Goal: Task Accomplishment & Management: Manage account settings

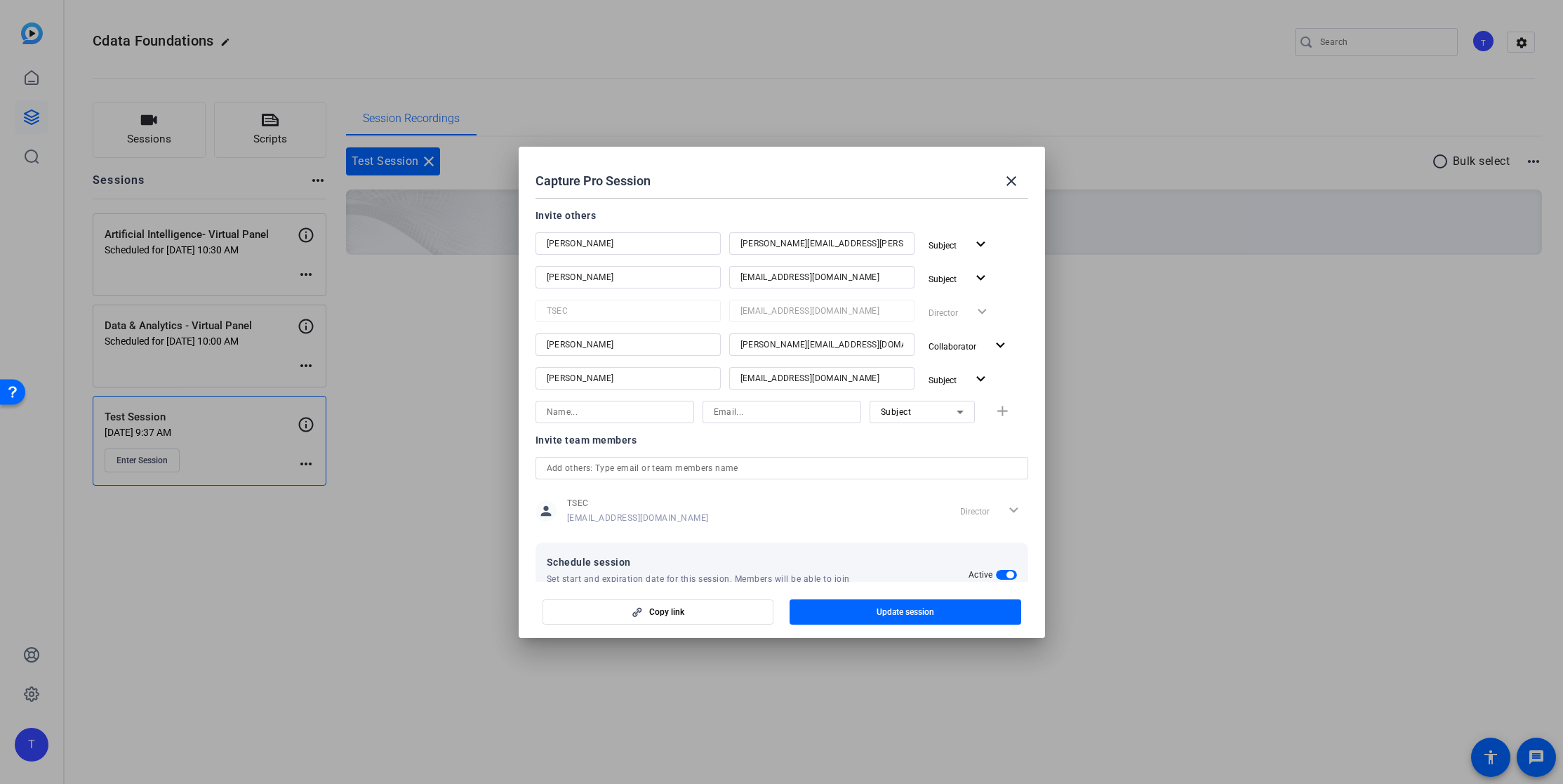
scroll to position [182, 0]
type input "[PERSON_NAME]"
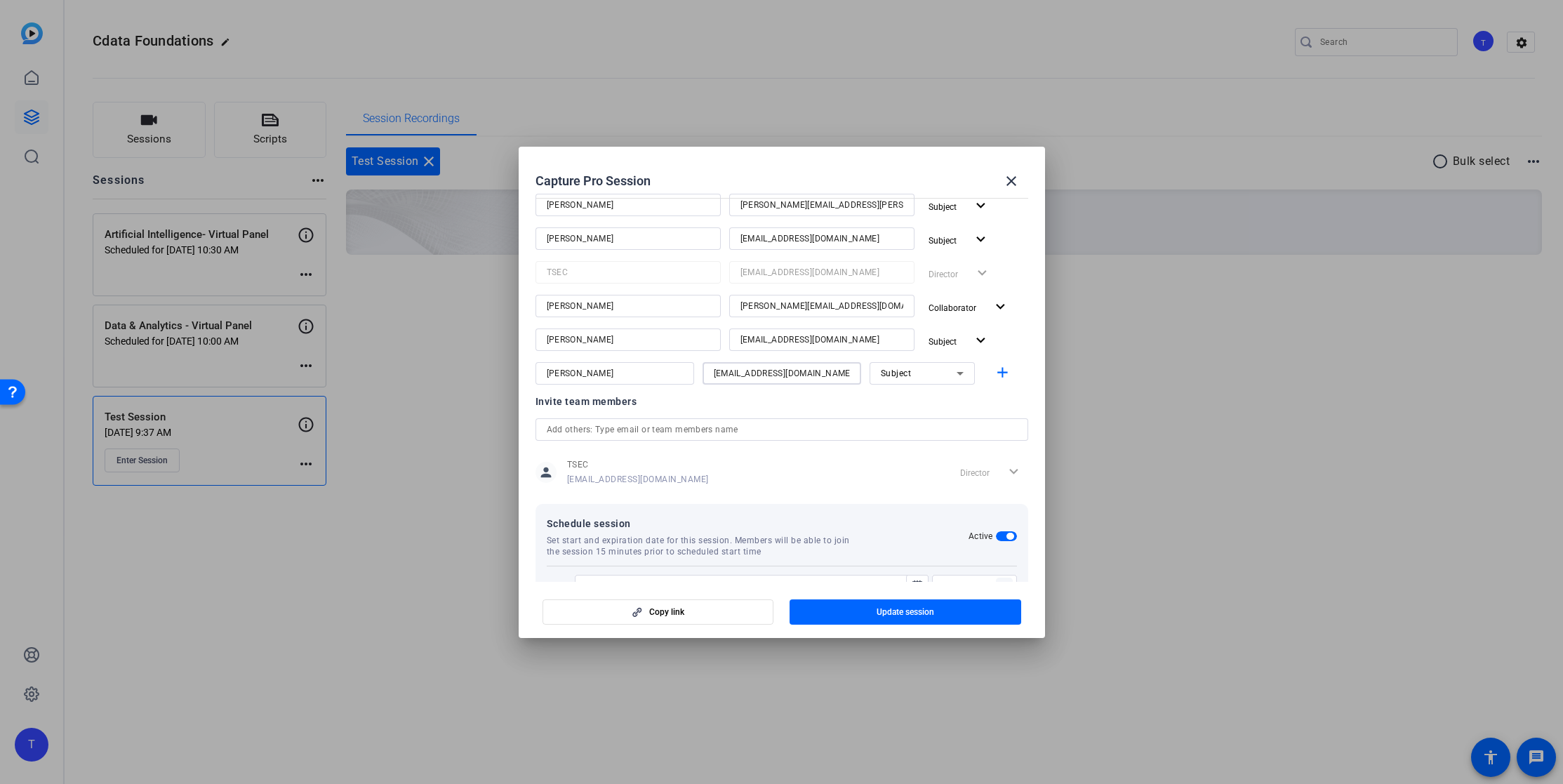
type input "[EMAIL_ADDRESS][DOMAIN_NAME]"
click at [926, 368] on div "Subject" at bounding box center [919, 373] width 76 height 17
click at [920, 400] on span "Collaborator" at bounding box center [907, 400] width 51 height 17
click at [913, 610] on span "Update session" at bounding box center [905, 612] width 58 height 11
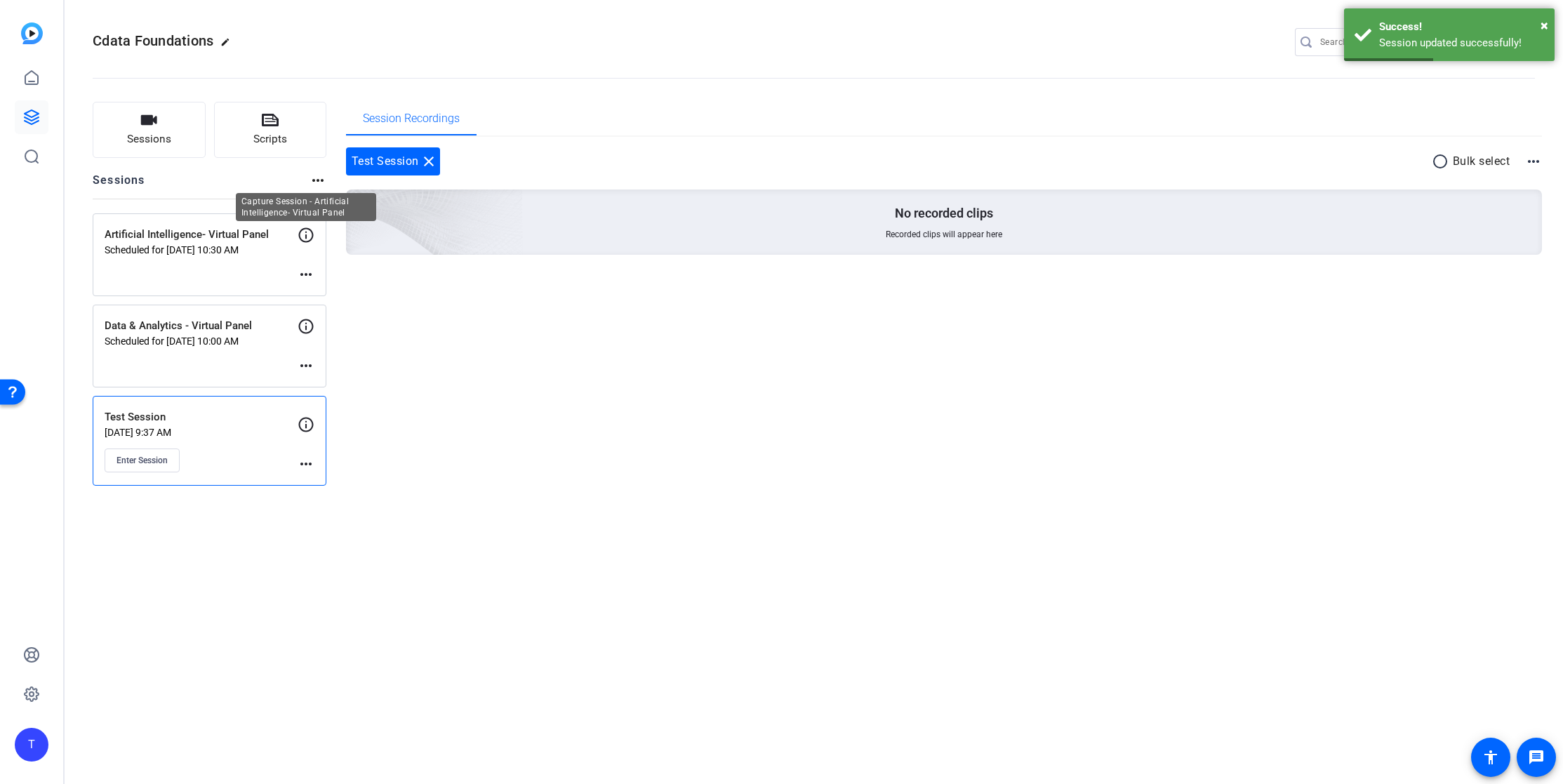
click at [303, 236] on icon at bounding box center [306, 235] width 17 height 17
click at [305, 236] on icon at bounding box center [306, 235] width 17 height 17
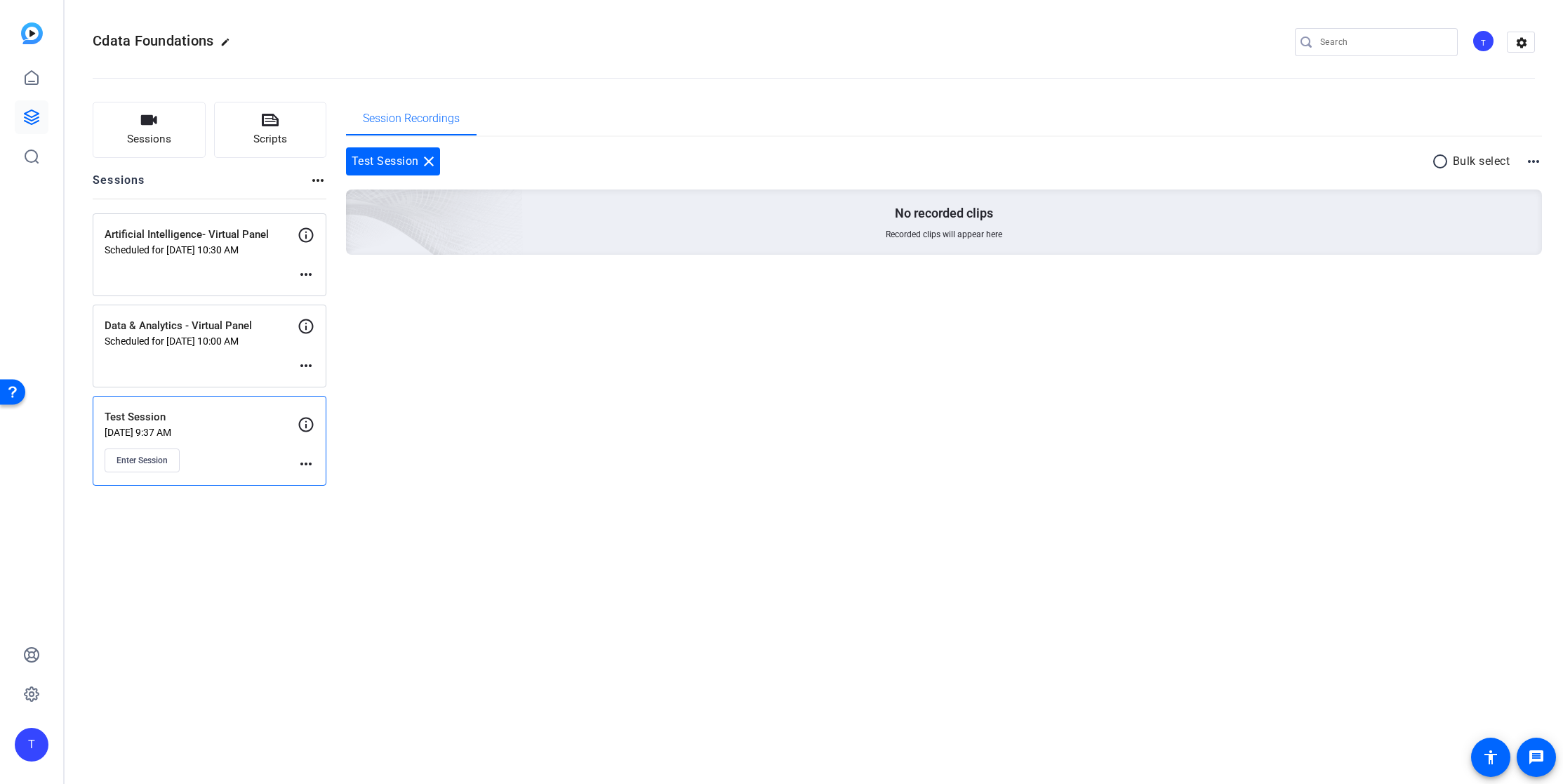
click at [306, 269] on mat-icon "more_horiz" at bounding box center [306, 274] width 17 height 17
click at [347, 294] on span "Edit Session" at bounding box center [340, 295] width 64 height 17
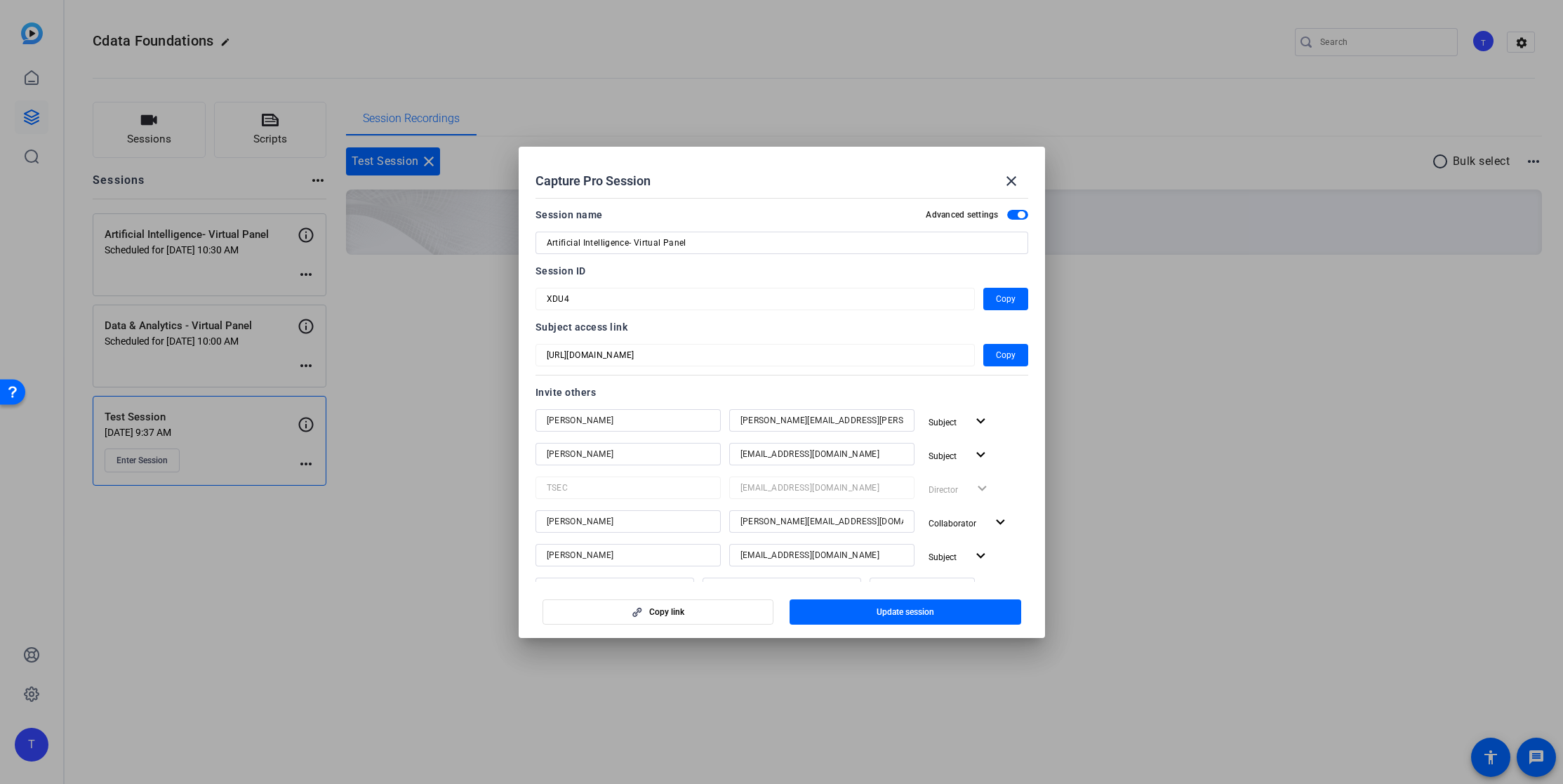
scroll to position [117, 0]
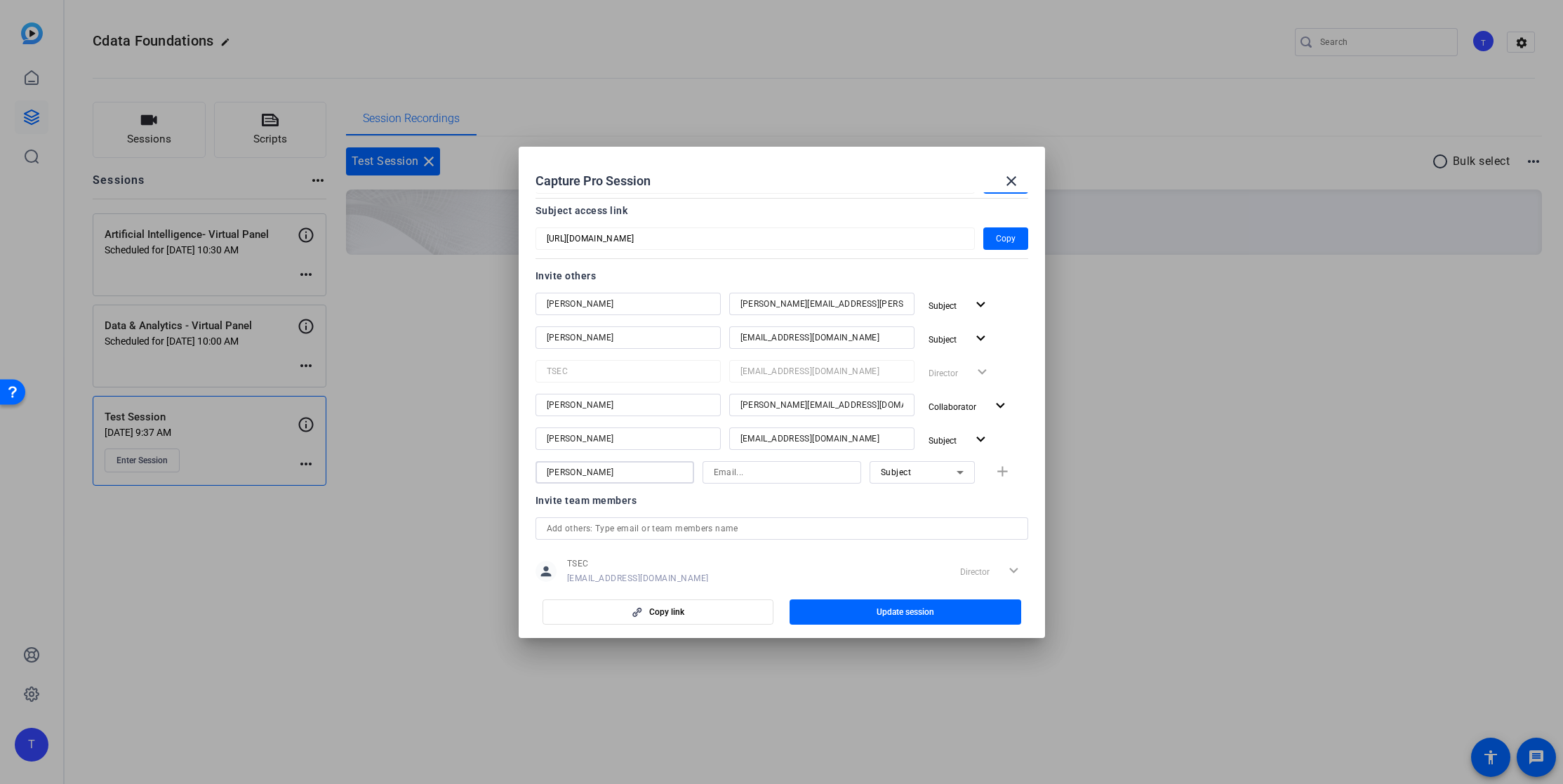
type input "[PERSON_NAME]"
type input "[EMAIL_ADDRESS][DOMAIN_NAME]"
click at [944, 472] on div "Subject" at bounding box center [919, 472] width 76 height 17
click at [928, 495] on span "Collaborator" at bounding box center [907, 500] width 51 height 17
click at [906, 609] on span "Update session" at bounding box center [905, 612] width 58 height 11
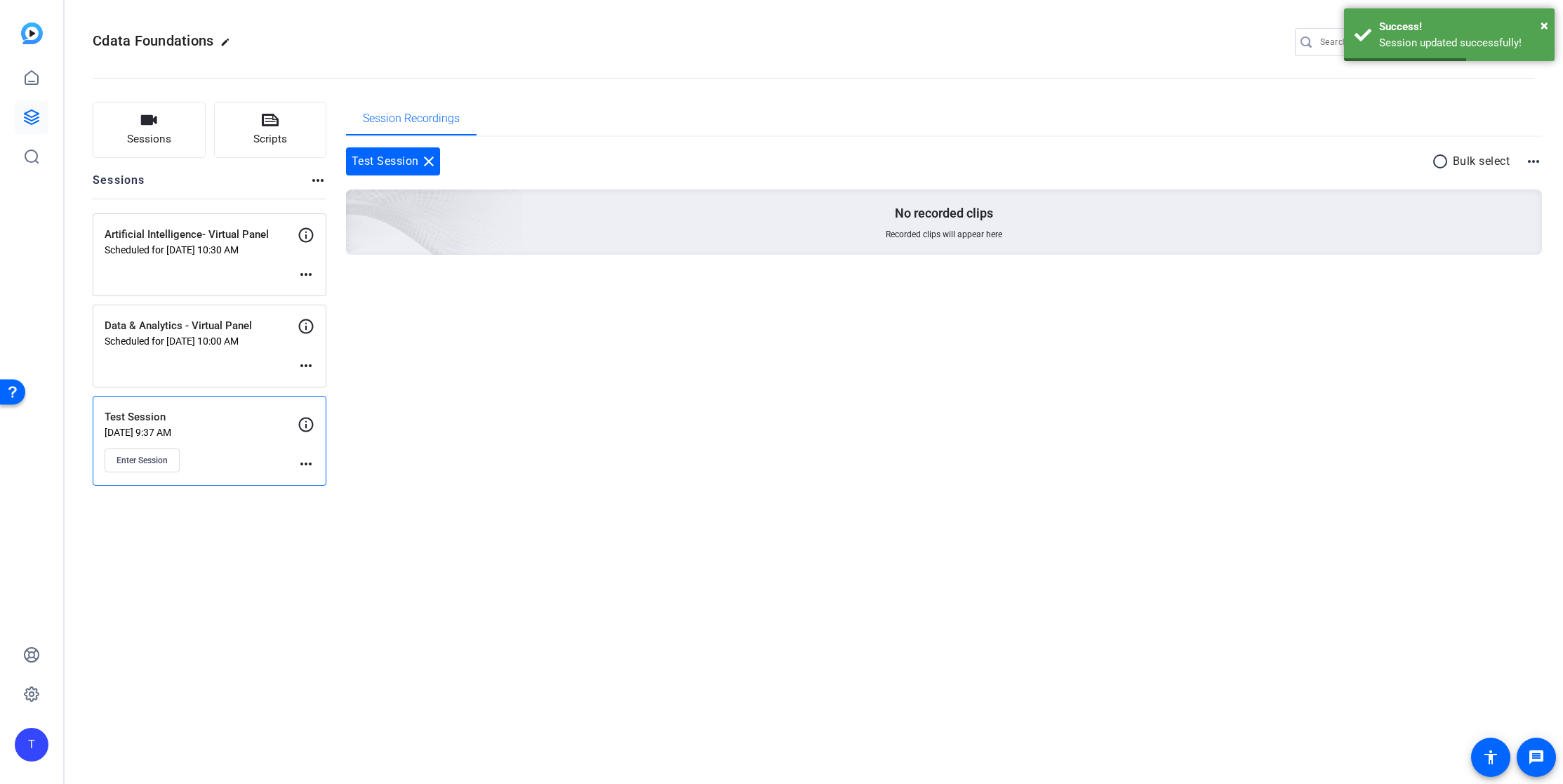
click at [301, 361] on mat-icon "more_horiz" at bounding box center [306, 365] width 17 height 17
click at [321, 385] on span "Edit Session" at bounding box center [340, 386] width 64 height 17
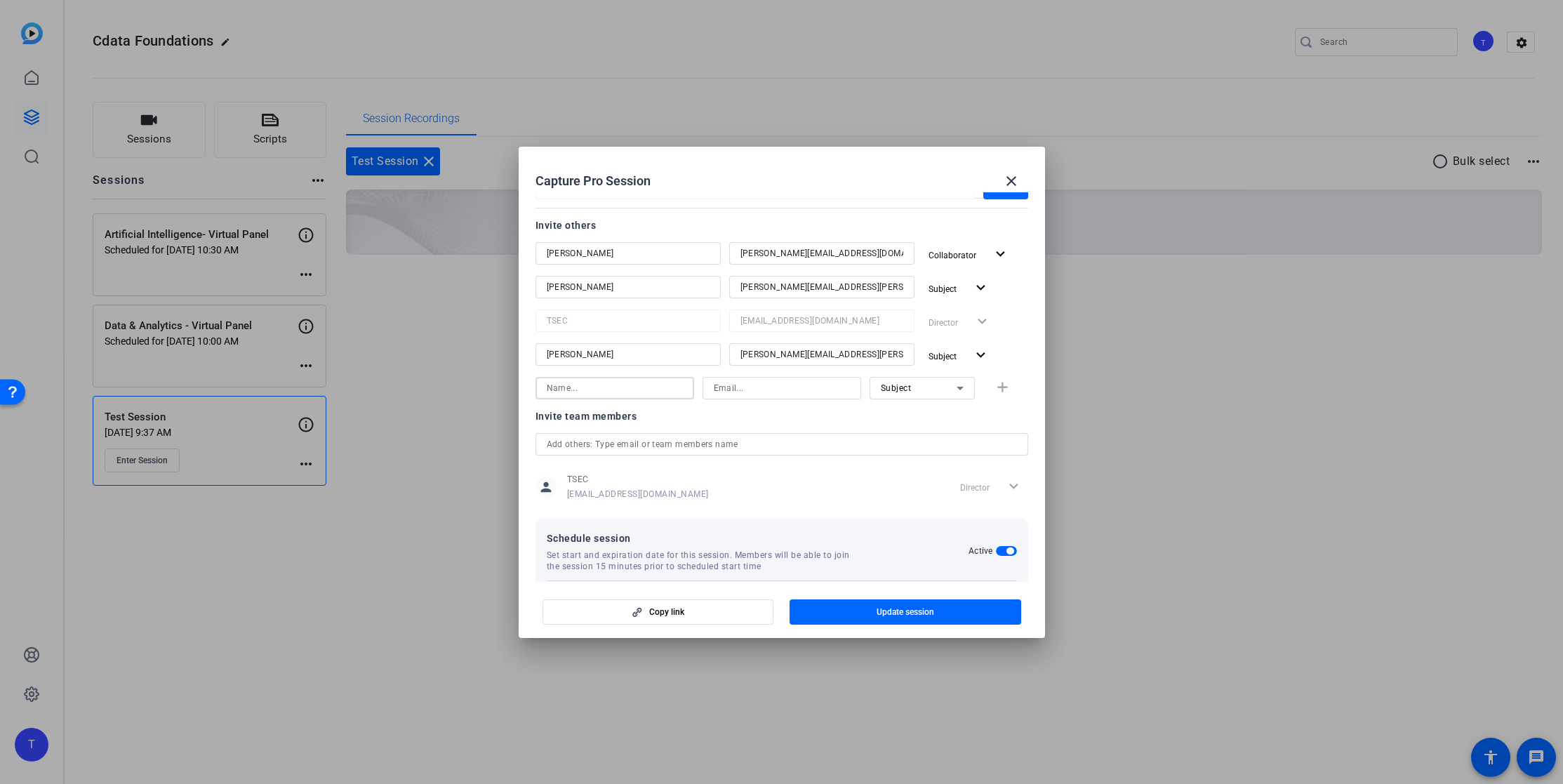
scroll to position [168, 0]
type input "[PERSON_NAME]"
type input "[EMAIL_ADDRESS][DOMAIN_NAME]"
click at [913, 383] on div "Subject" at bounding box center [919, 386] width 76 height 17
click at [928, 412] on span "Collaborator" at bounding box center [907, 416] width 51 height 17
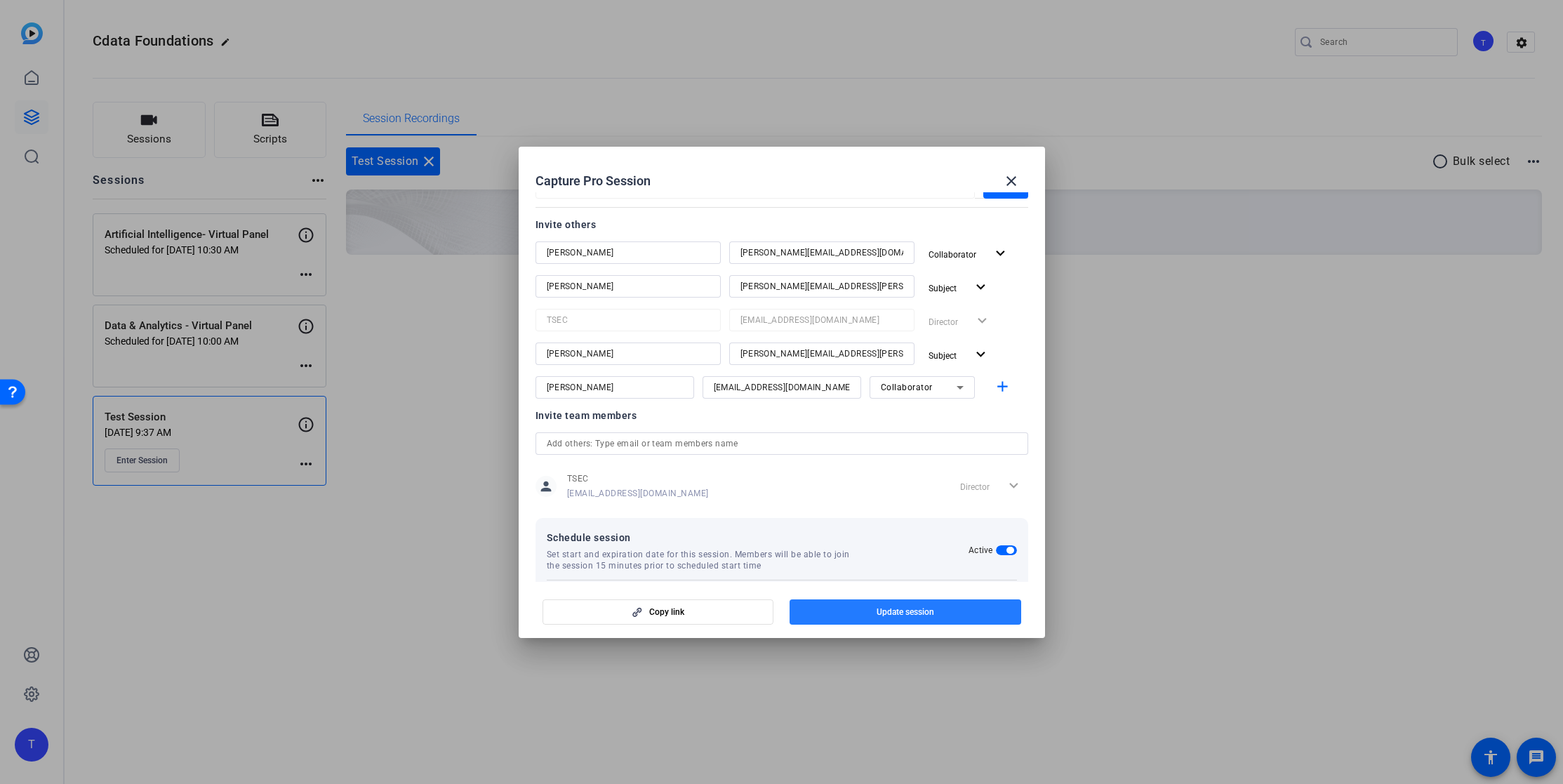
click at [925, 609] on span "Update session" at bounding box center [905, 612] width 58 height 11
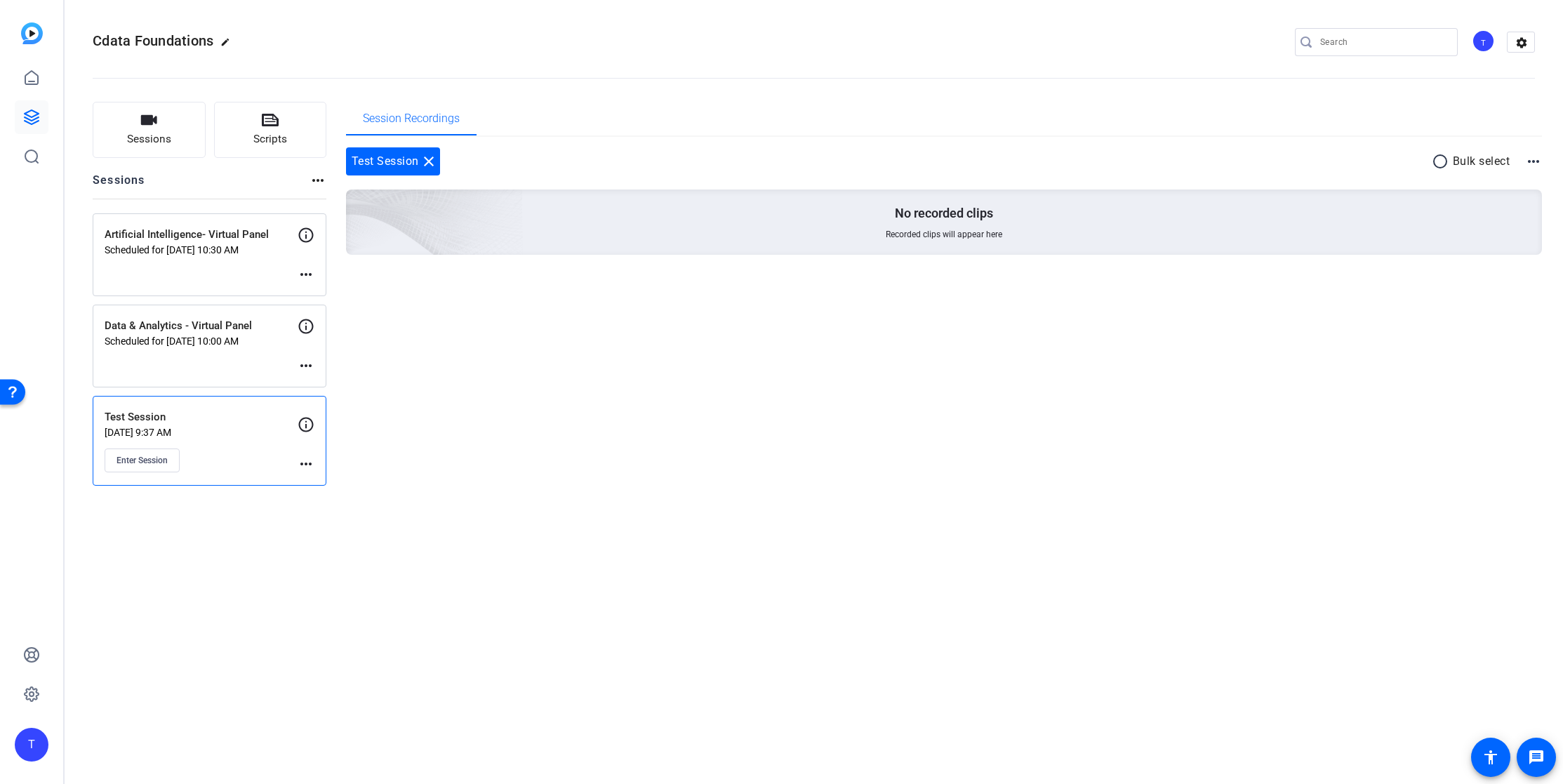
click at [305, 363] on mat-icon "more_horiz" at bounding box center [306, 365] width 17 height 17
click at [325, 381] on span "Edit Session" at bounding box center [340, 386] width 64 height 17
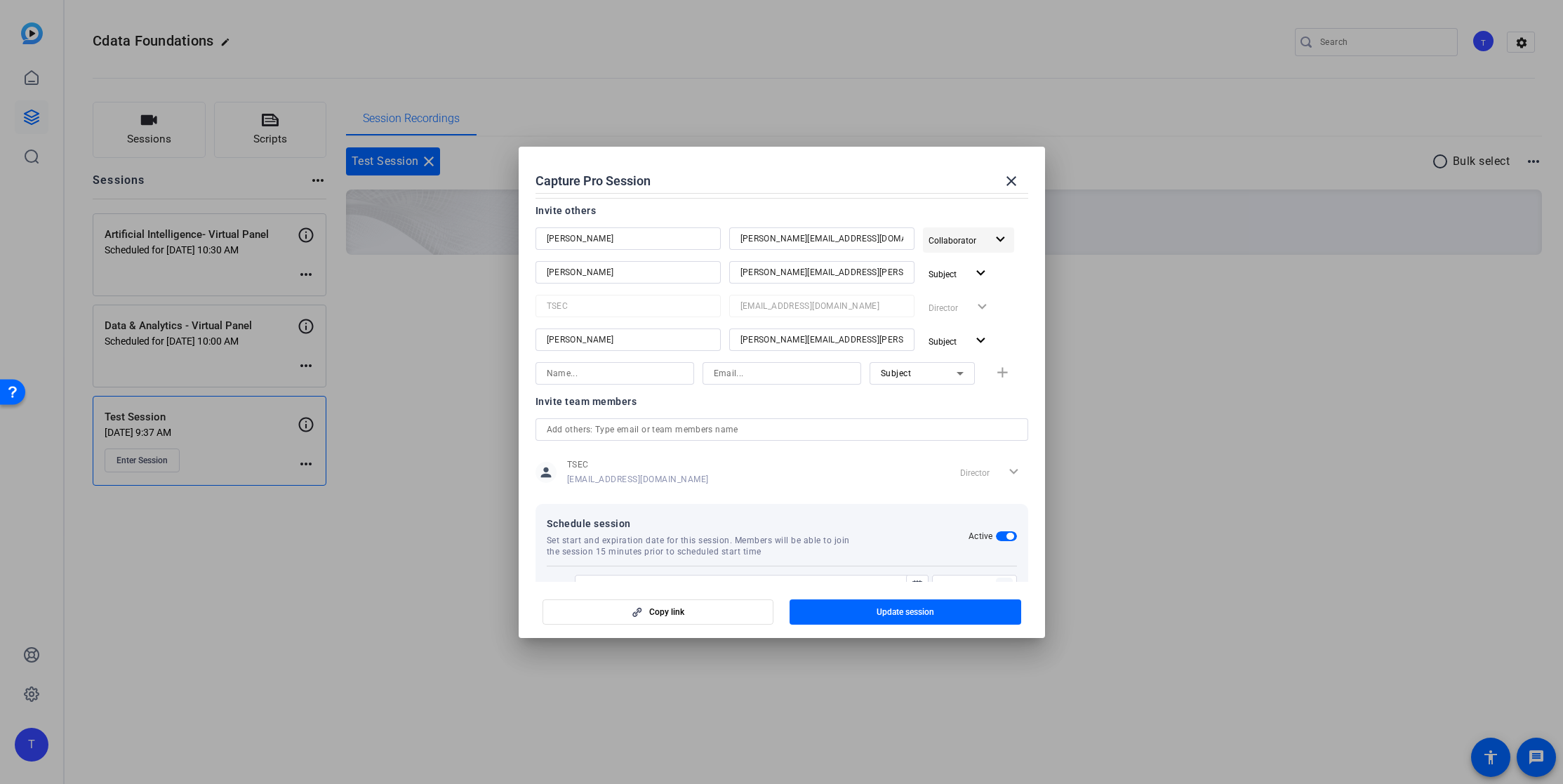
scroll to position [182, 0]
click at [1015, 177] on mat-icon "close" at bounding box center [1011, 181] width 17 height 17
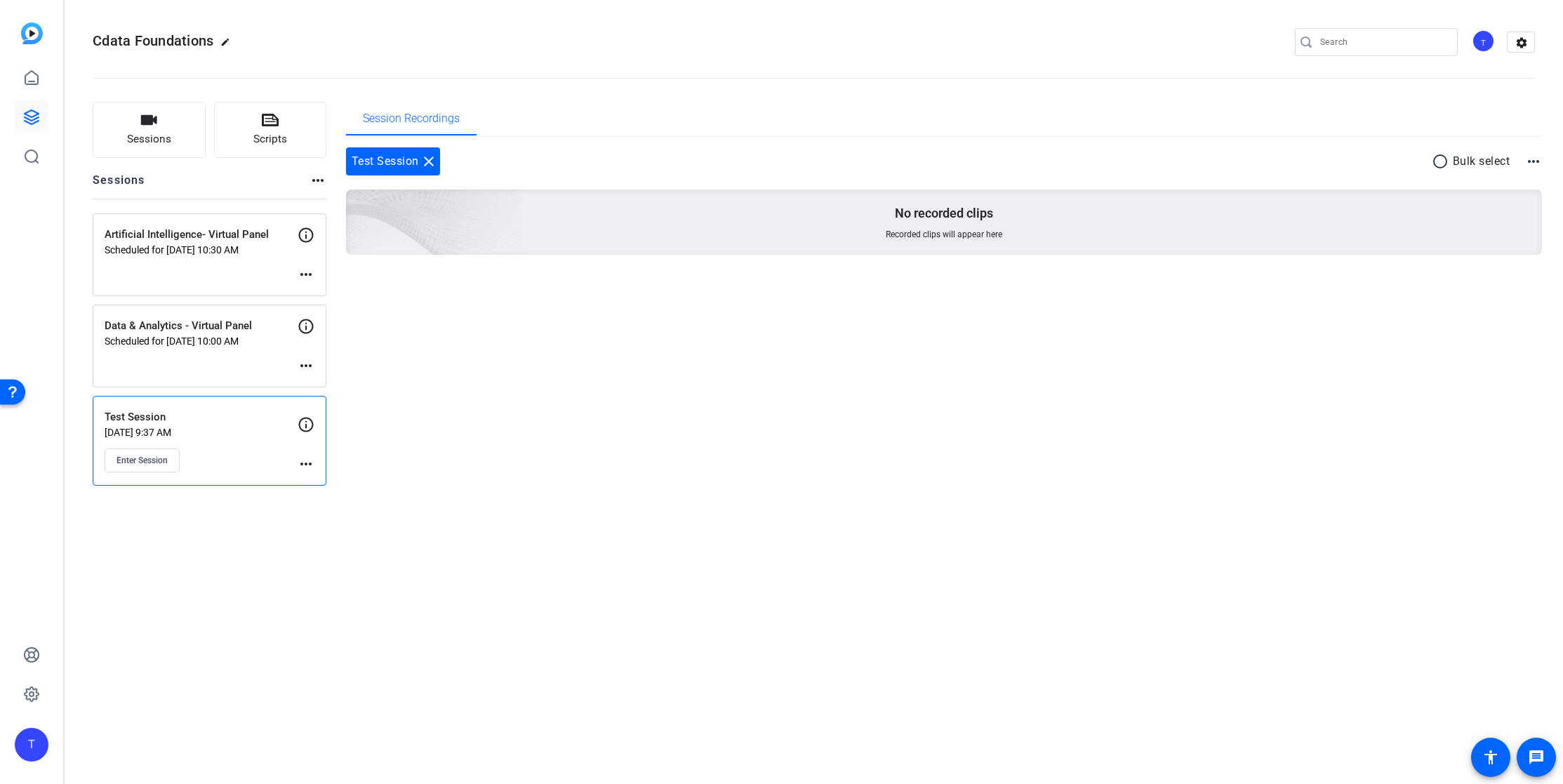
click at [314, 274] on div "Artificial Intelligence- Virtual Panel Scheduled for [DATE] 10:30 AM more_horiz" at bounding box center [210, 254] width 234 height 83
click at [309, 273] on mat-icon "more_horiz" at bounding box center [306, 274] width 17 height 17
click at [315, 291] on span "Edit Session" at bounding box center [340, 295] width 64 height 17
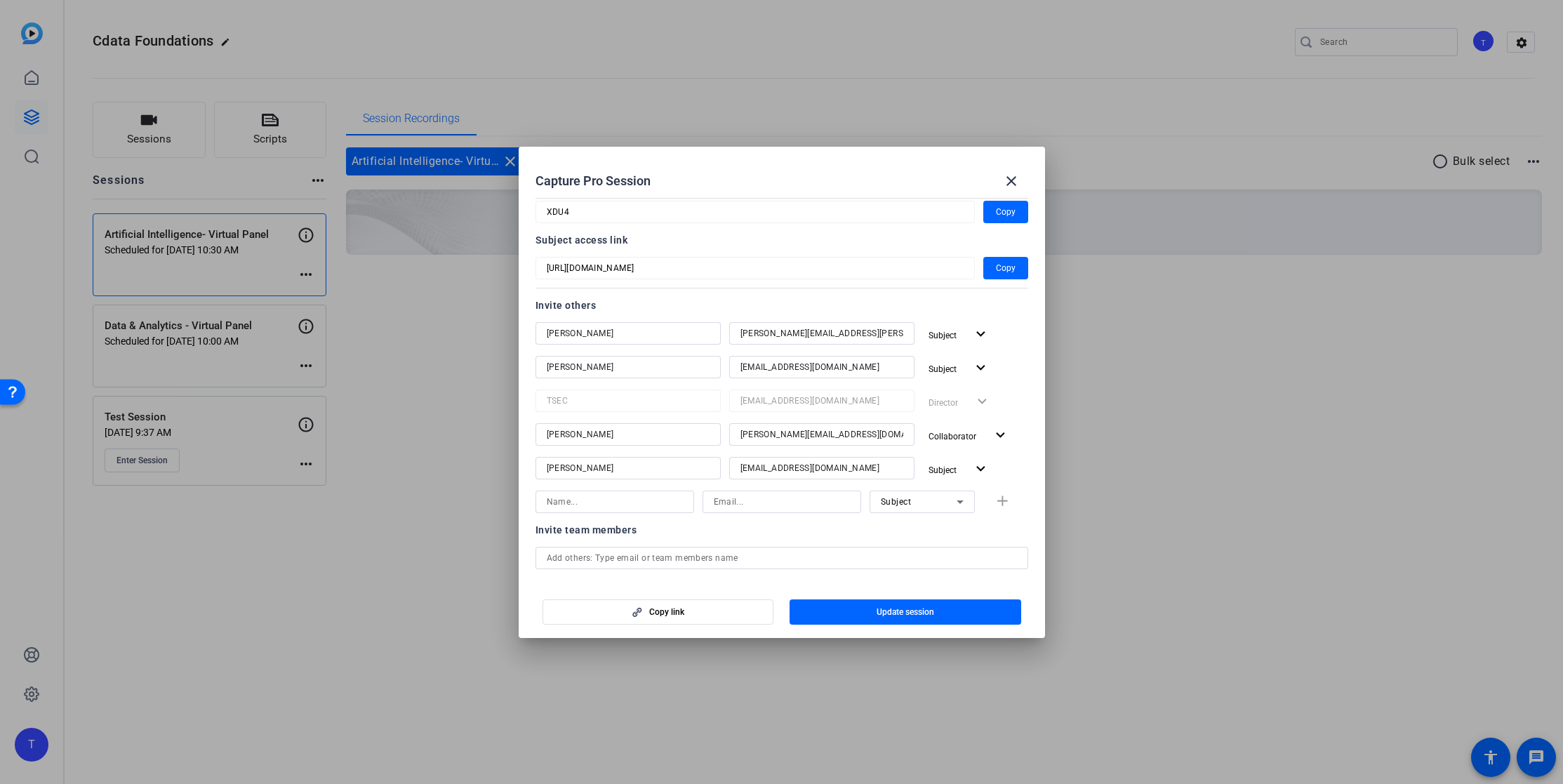
scroll to position [90, 0]
type input "[PERSON_NAME]"
type input "[EMAIL_ADDRESS][DOMAIN_NAME]"
click at [946, 495] on div "Subject" at bounding box center [919, 497] width 76 height 17
click at [905, 525] on span "Collaborator" at bounding box center [907, 527] width 51 height 17
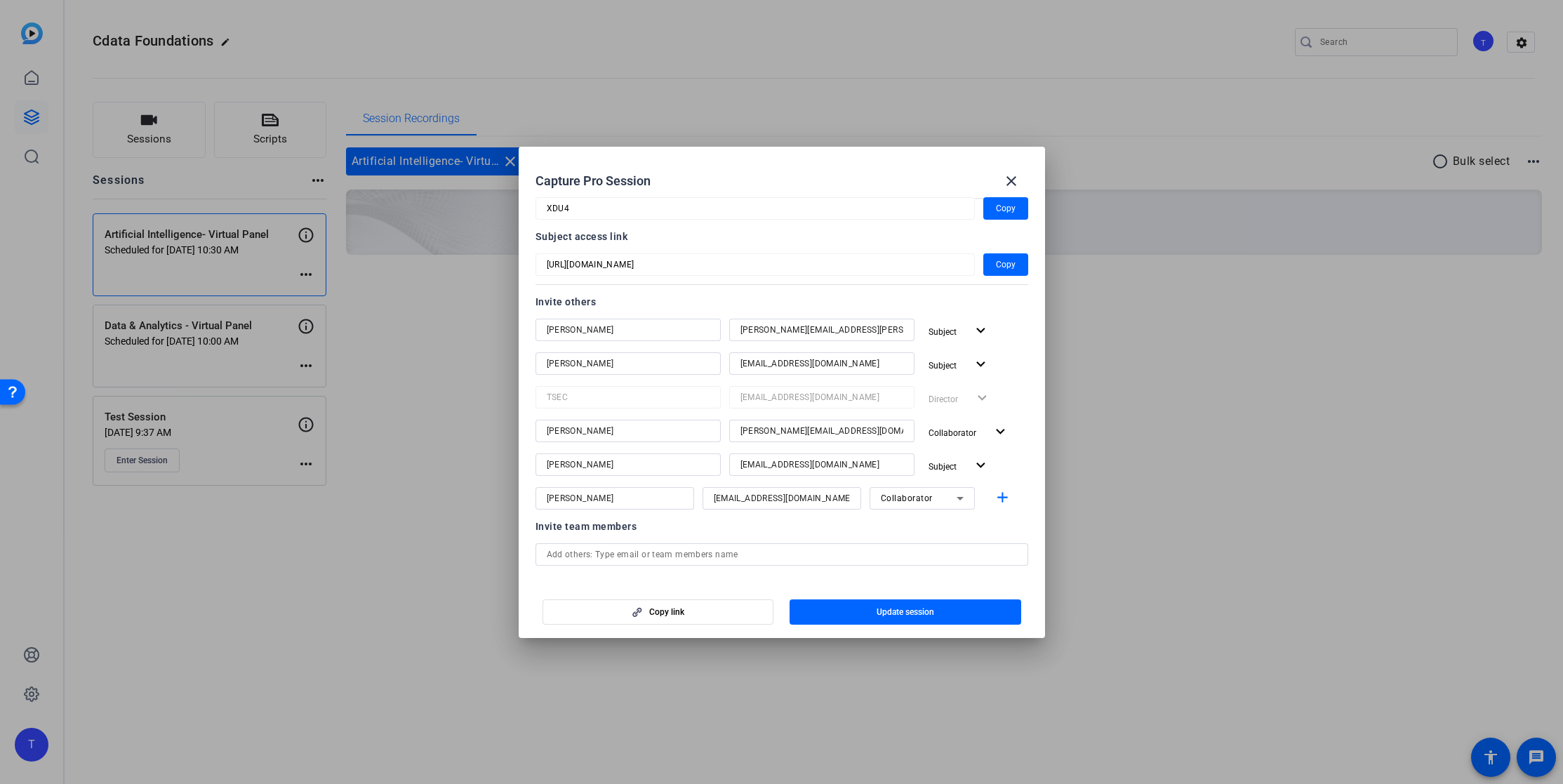
click at [1025, 521] on div "Invite team members" at bounding box center [782, 527] width 493 height 17
click at [914, 608] on span "Update session" at bounding box center [905, 612] width 58 height 11
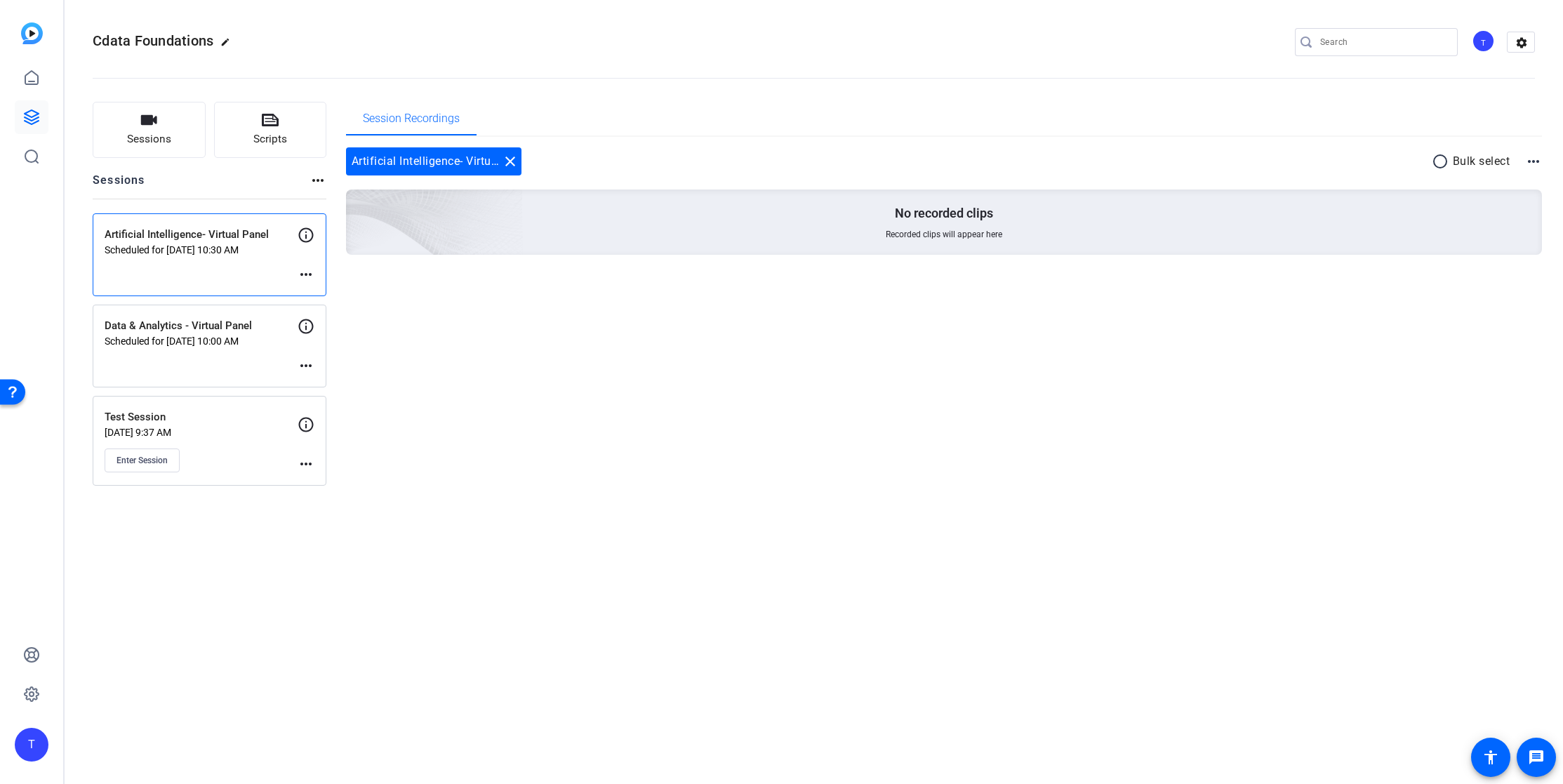
click at [305, 274] on mat-icon "more_horiz" at bounding box center [306, 274] width 17 height 17
click at [326, 297] on span "Edit Session" at bounding box center [340, 295] width 64 height 17
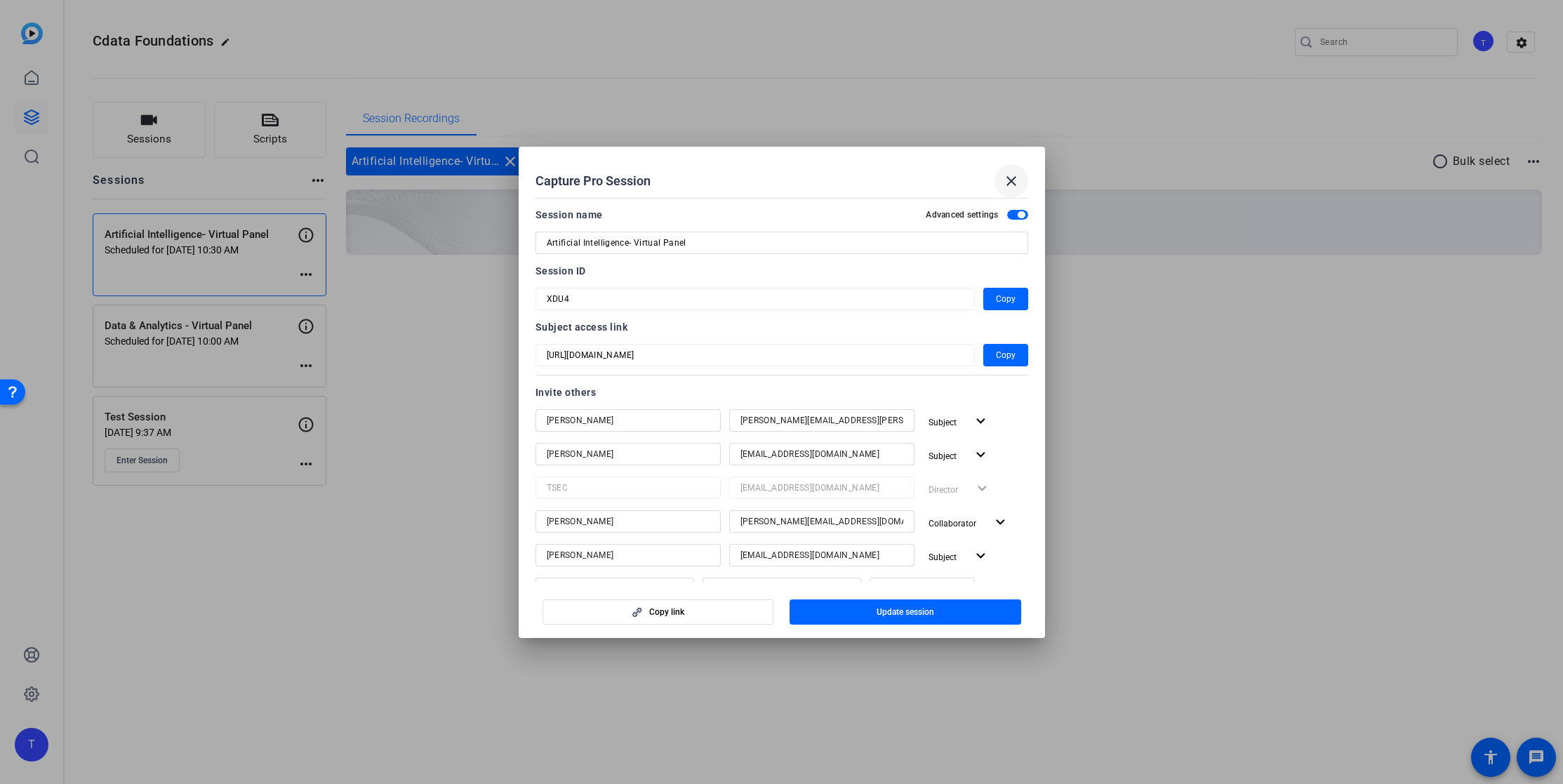
scroll to position [0, 0]
click at [1009, 177] on mat-icon "close" at bounding box center [1011, 181] width 17 height 17
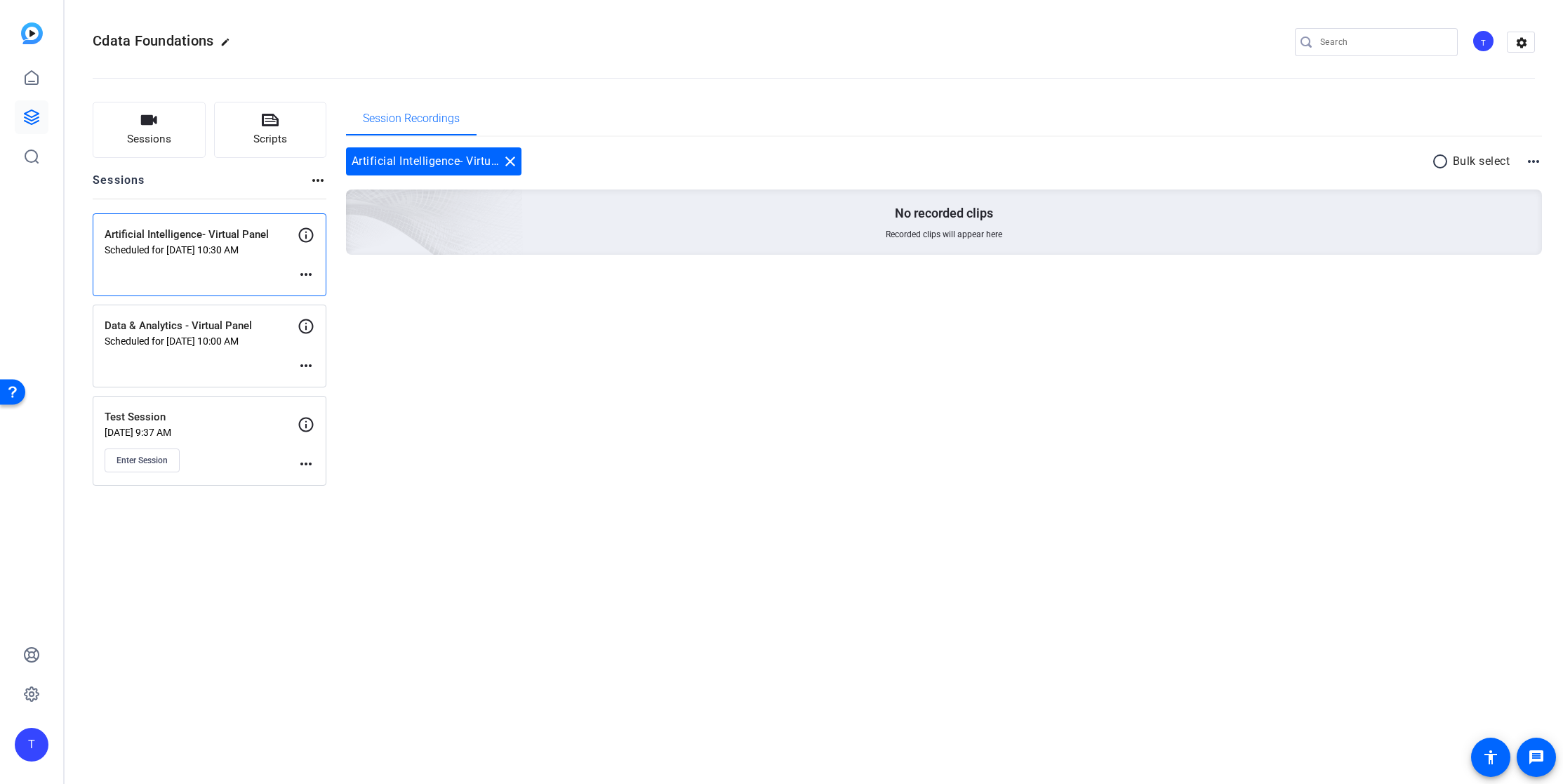
click at [257, 319] on p "Data & Analytics - Virtual Panel" at bounding box center [200, 326] width 193 height 16
click at [306, 364] on mat-icon "more_horiz" at bounding box center [306, 365] width 17 height 17
click at [341, 386] on span "Edit Session" at bounding box center [340, 386] width 64 height 17
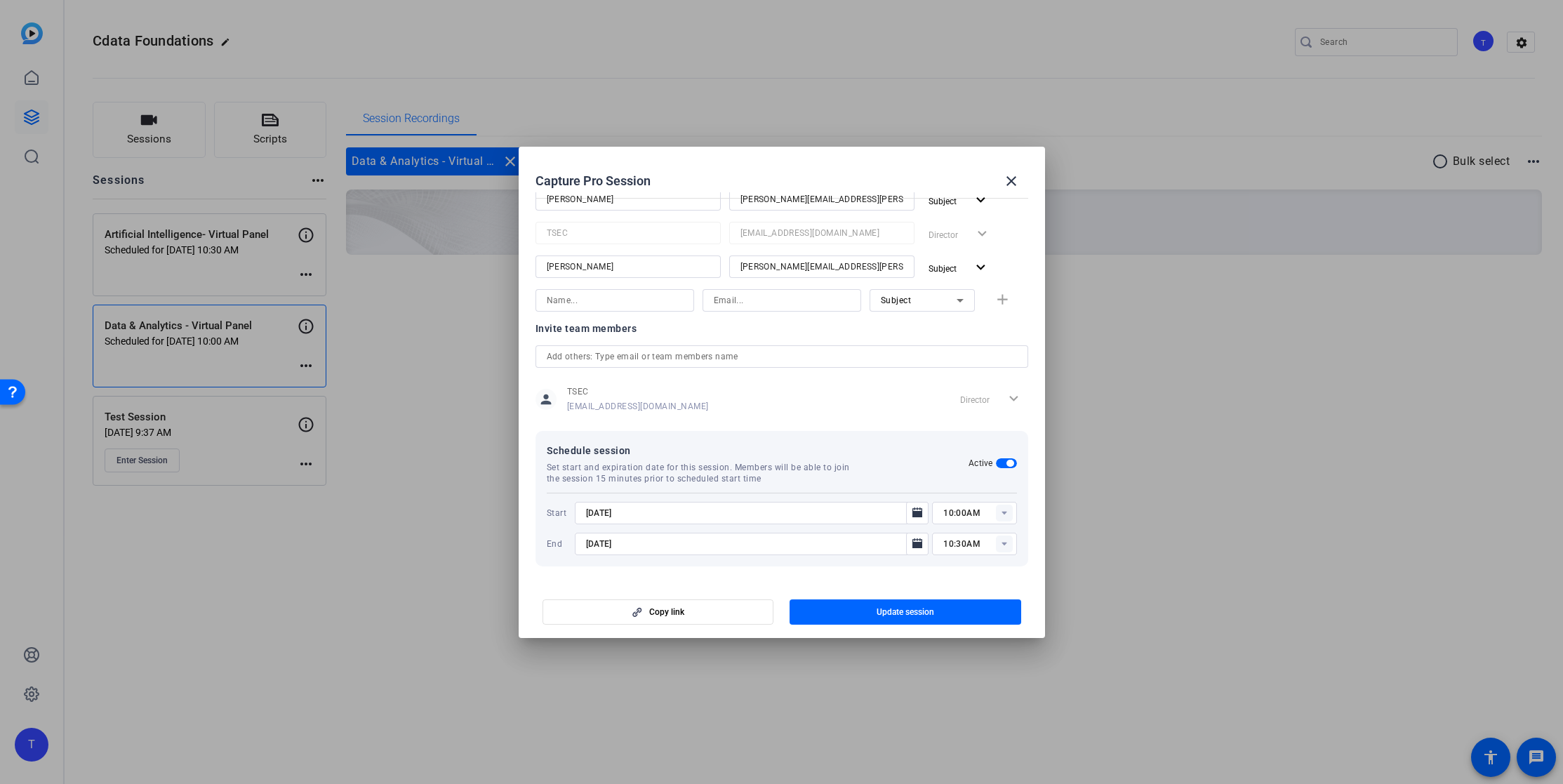
scroll to position [254, 0]
type input "[EMAIL_ADDRESS][DOMAIN_NAME]"
click at [932, 612] on span "Update session" at bounding box center [905, 612] width 58 height 11
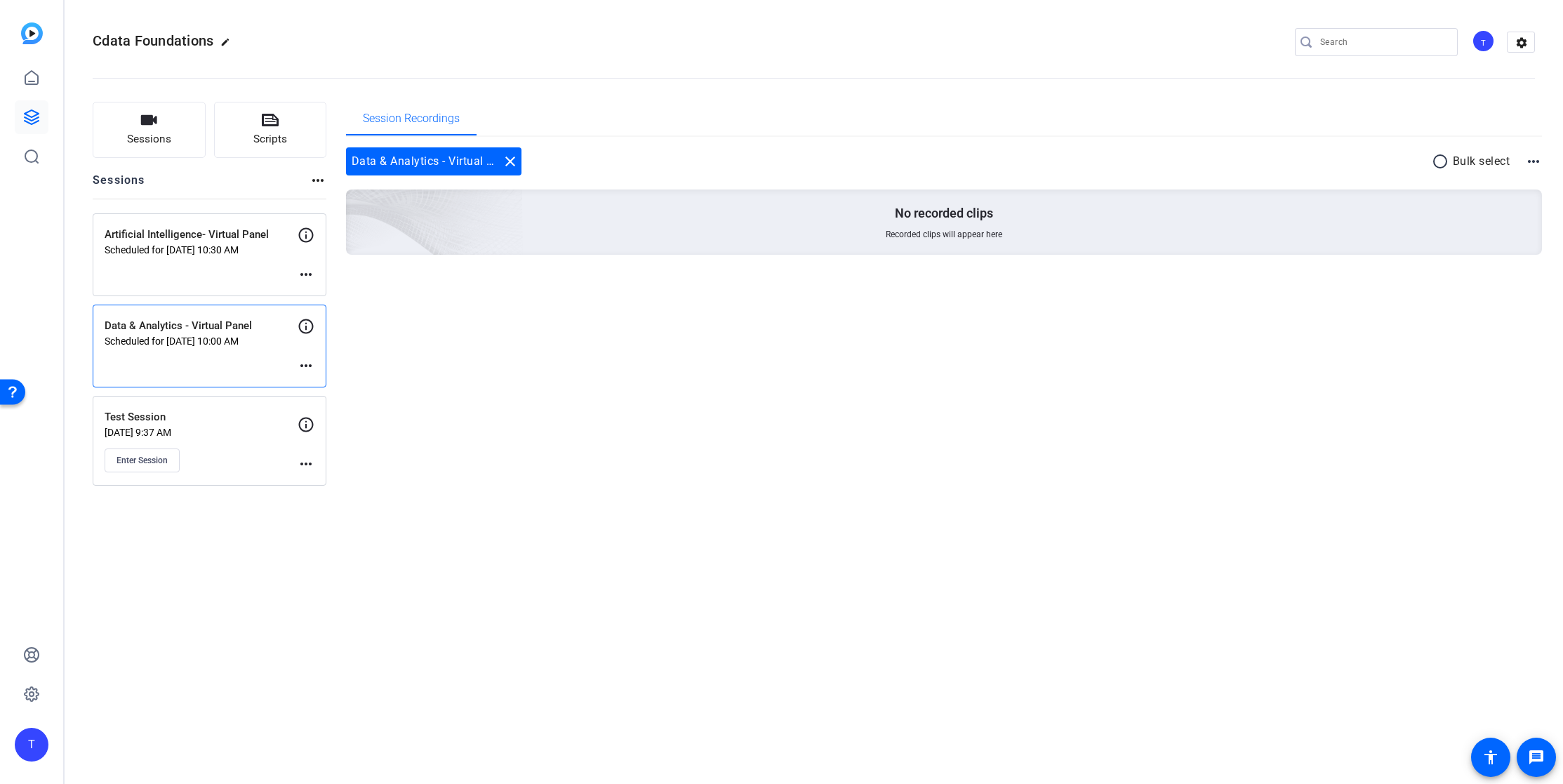
click at [177, 250] on p "Scheduled for [DATE] 10:30 AM" at bounding box center [200, 250] width 193 height 11
click at [309, 273] on mat-icon "more_horiz" at bounding box center [306, 274] width 17 height 17
click at [309, 273] on div at bounding box center [782, 392] width 1563 height 784
click at [306, 364] on mat-icon "more_horiz" at bounding box center [306, 365] width 17 height 17
click at [338, 392] on span "Edit Session" at bounding box center [340, 386] width 64 height 17
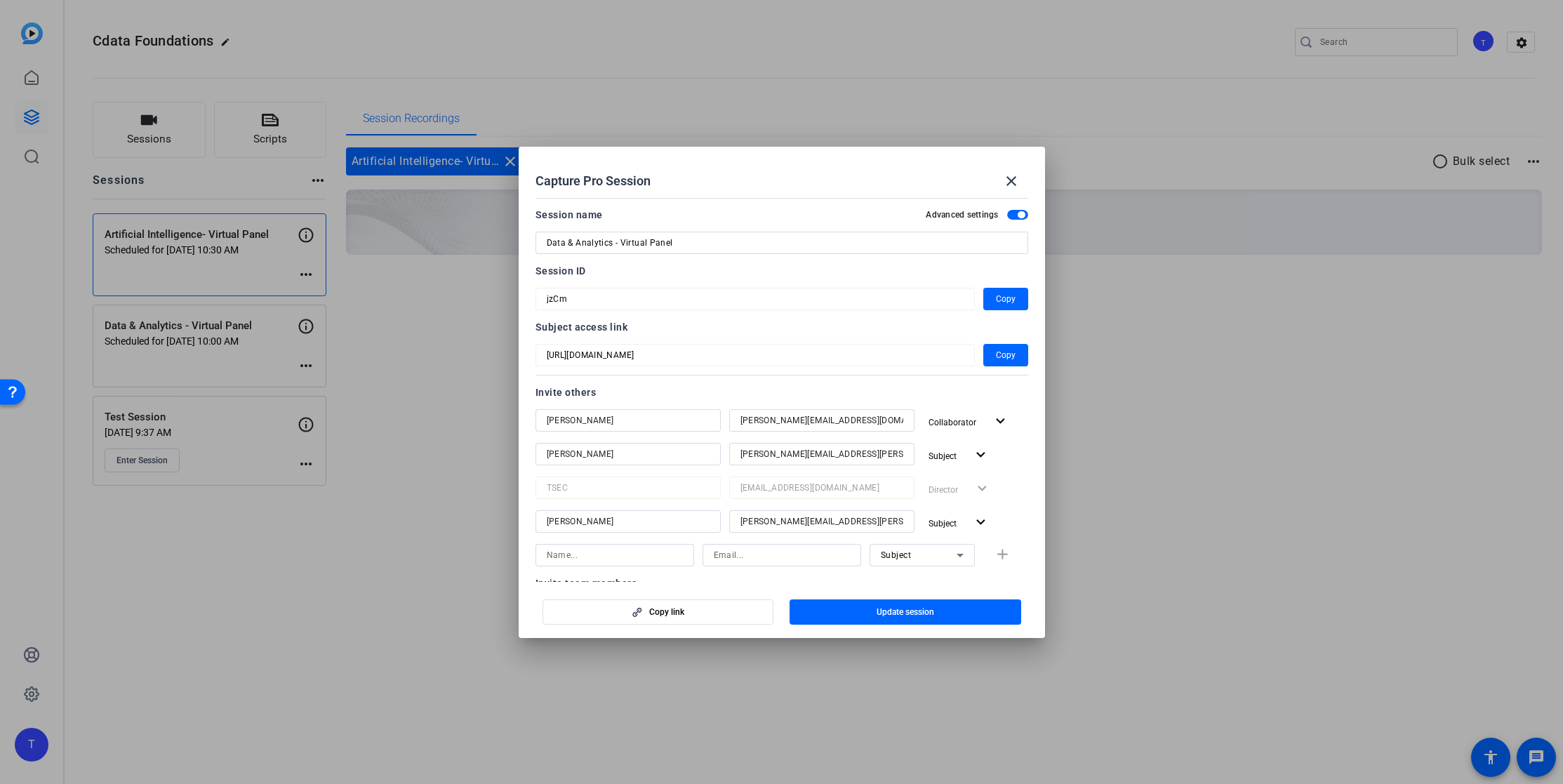
scroll to position [0, 0]
click at [1010, 177] on mat-icon "close" at bounding box center [1011, 181] width 17 height 17
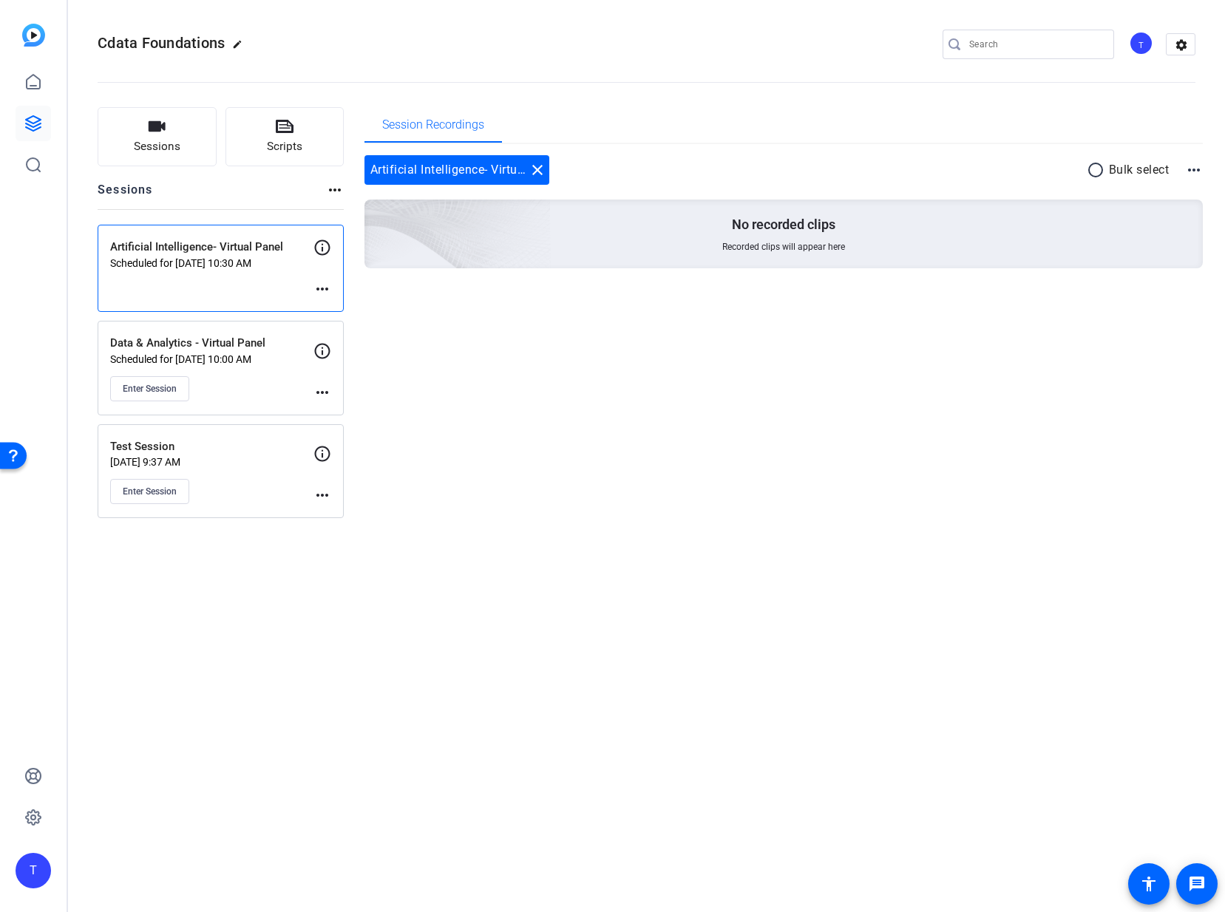
click at [322, 290] on mat-icon "more_horiz" at bounding box center [322, 289] width 18 height 18
click at [357, 314] on span "Edit Session" at bounding box center [358, 311] width 67 height 18
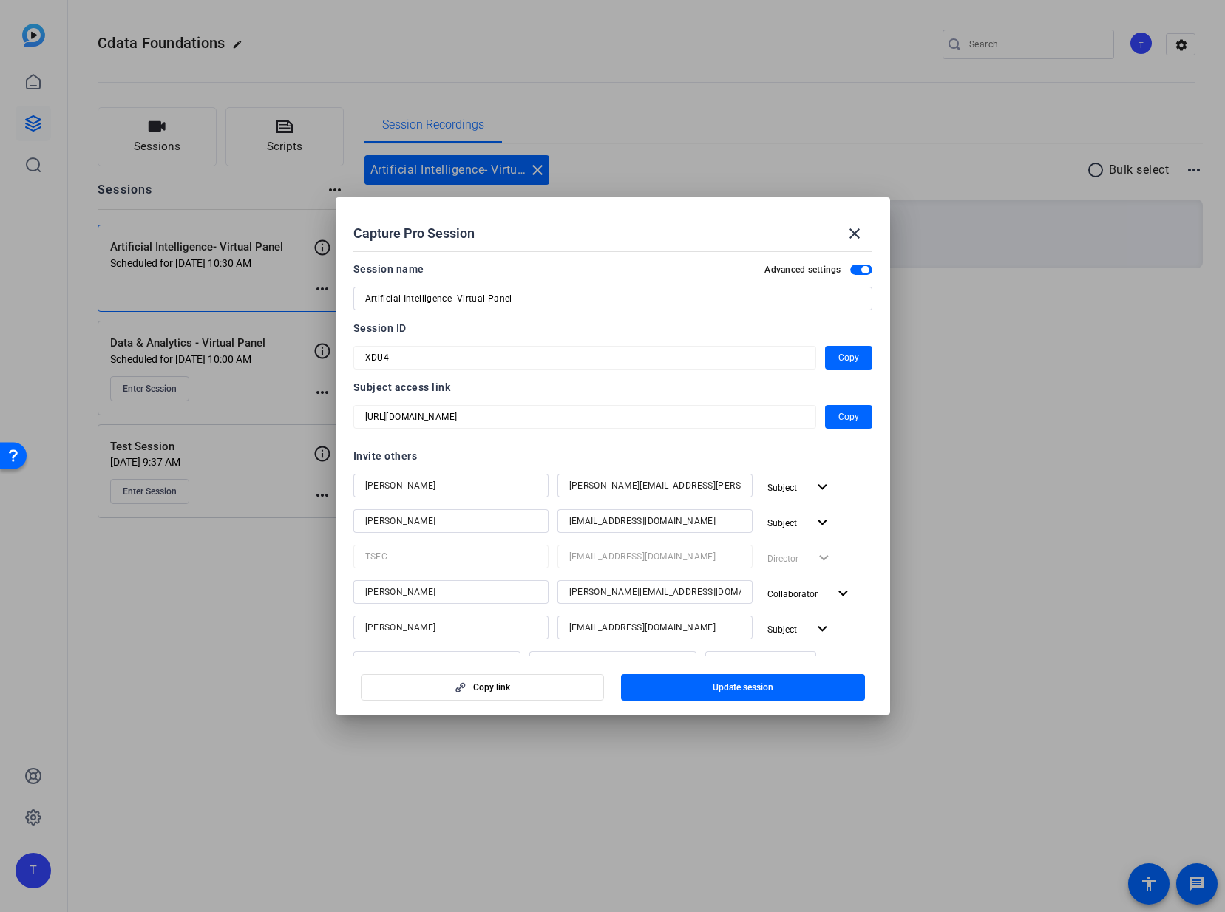
scroll to position [118, 0]
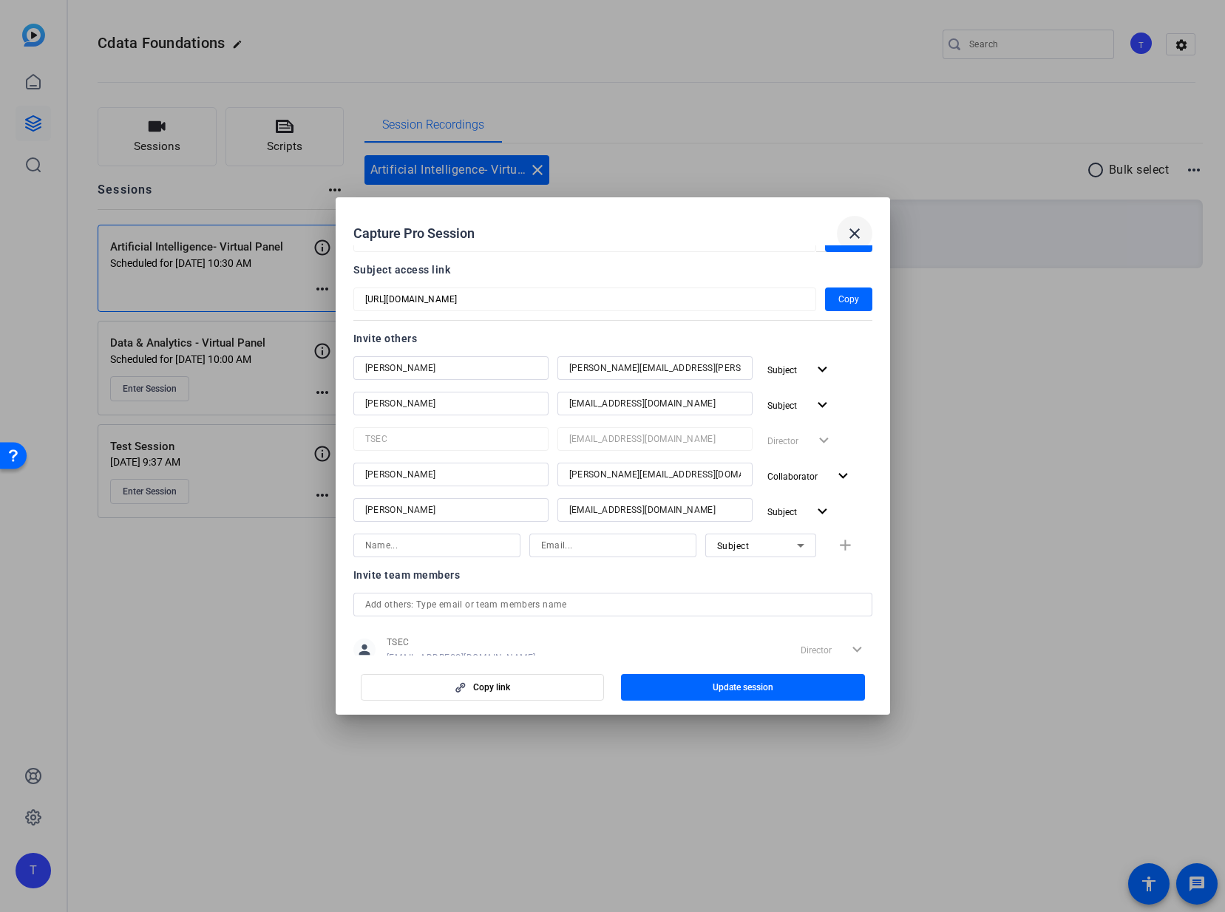
click at [857, 231] on mat-icon "close" at bounding box center [855, 234] width 18 height 18
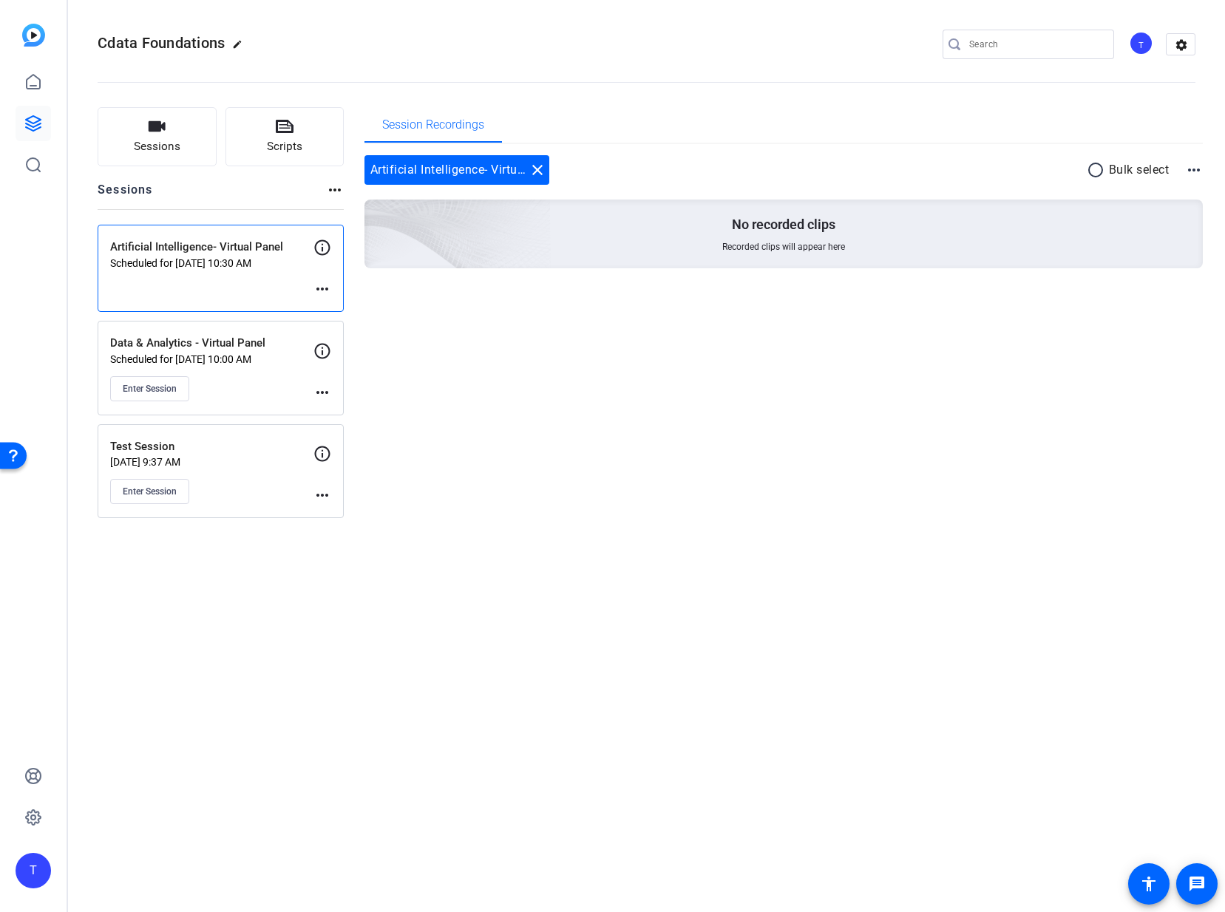
click at [325, 390] on mat-icon "more_horiz" at bounding box center [322, 393] width 18 height 18
click at [354, 411] on span "Edit Session" at bounding box center [358, 414] width 67 height 18
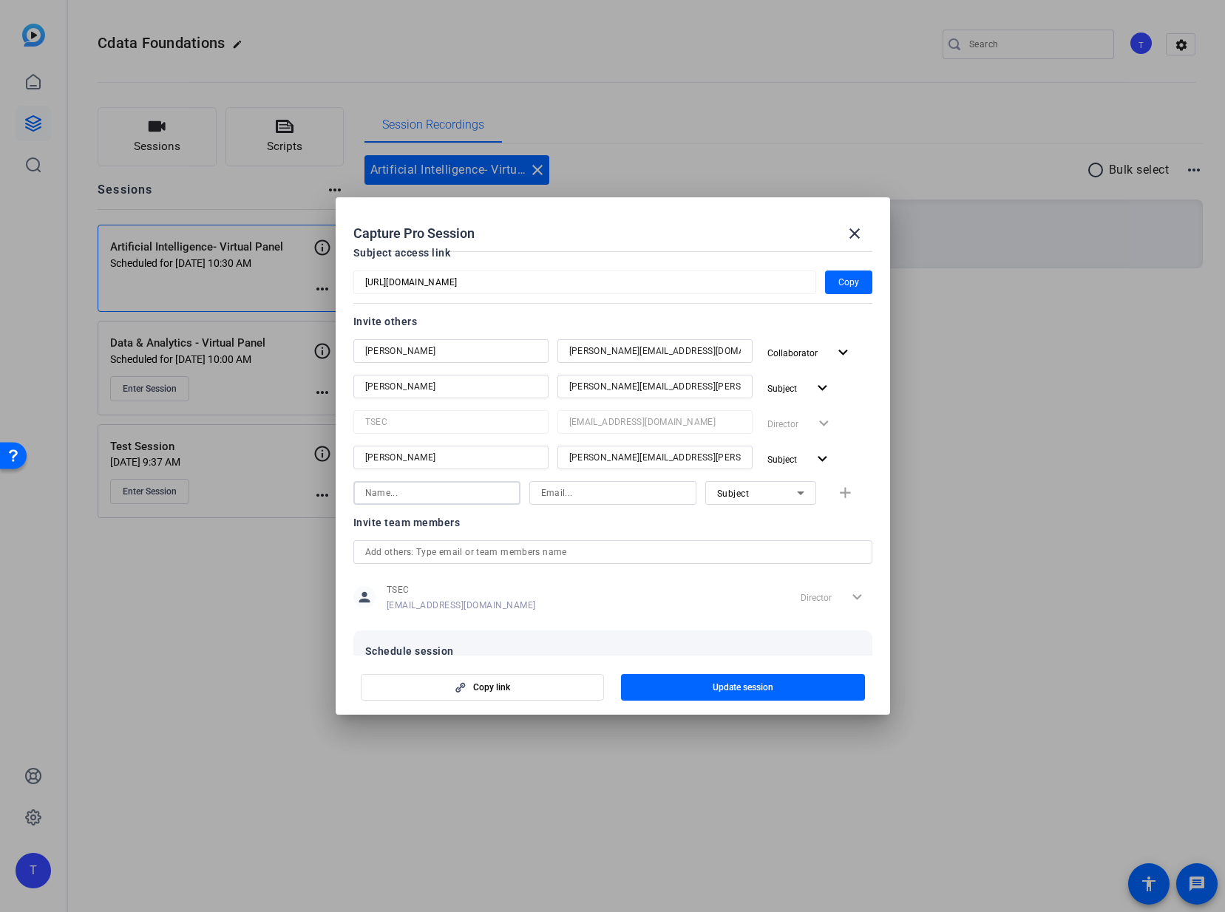
scroll to position [139, 0]
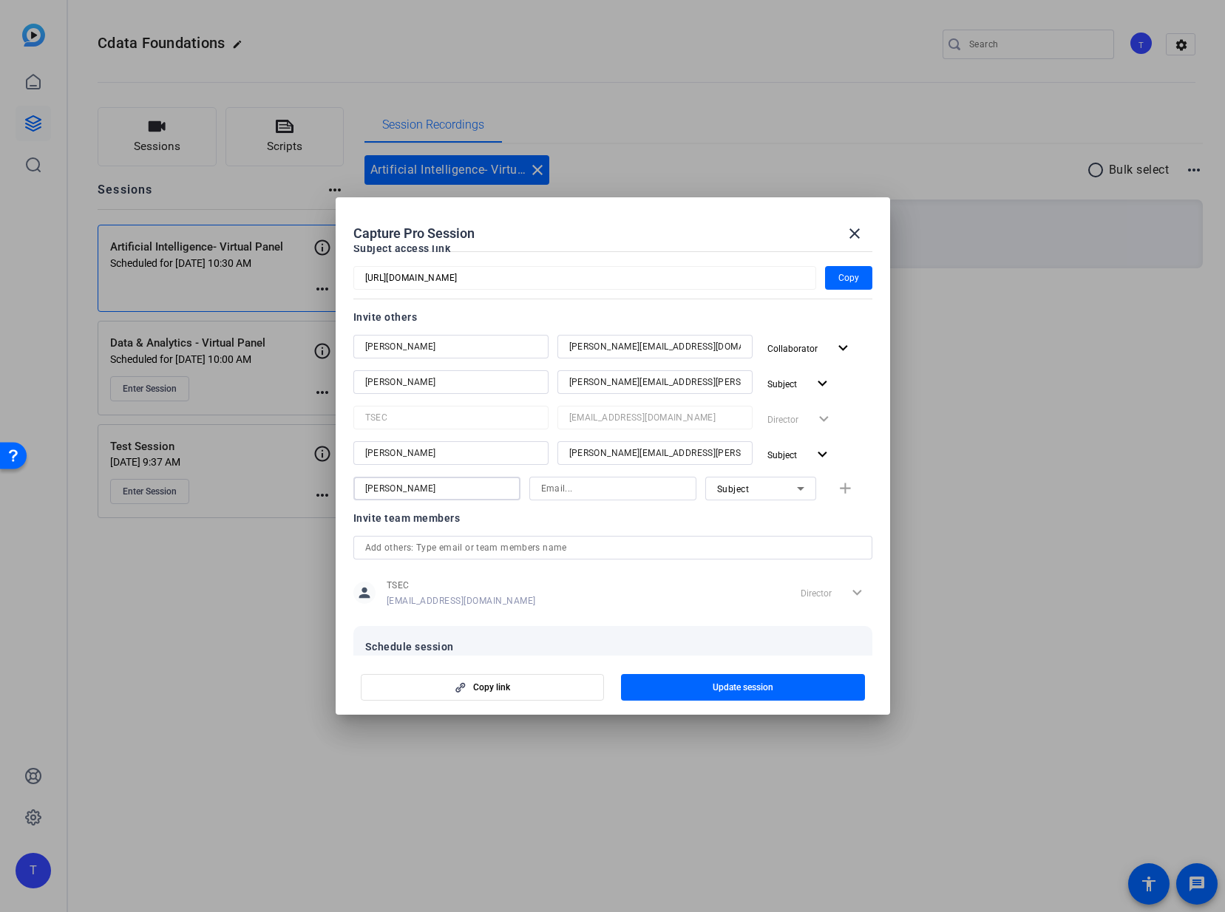
type input "[PERSON_NAME]"
type input "[EMAIL_ADDRESS][DOMAIN_NAME]"
click at [800, 483] on icon at bounding box center [801, 489] width 18 height 18
click at [800, 485] on div at bounding box center [612, 456] width 1225 height 912
click at [736, 683] on span "Update session" at bounding box center [743, 688] width 61 height 12
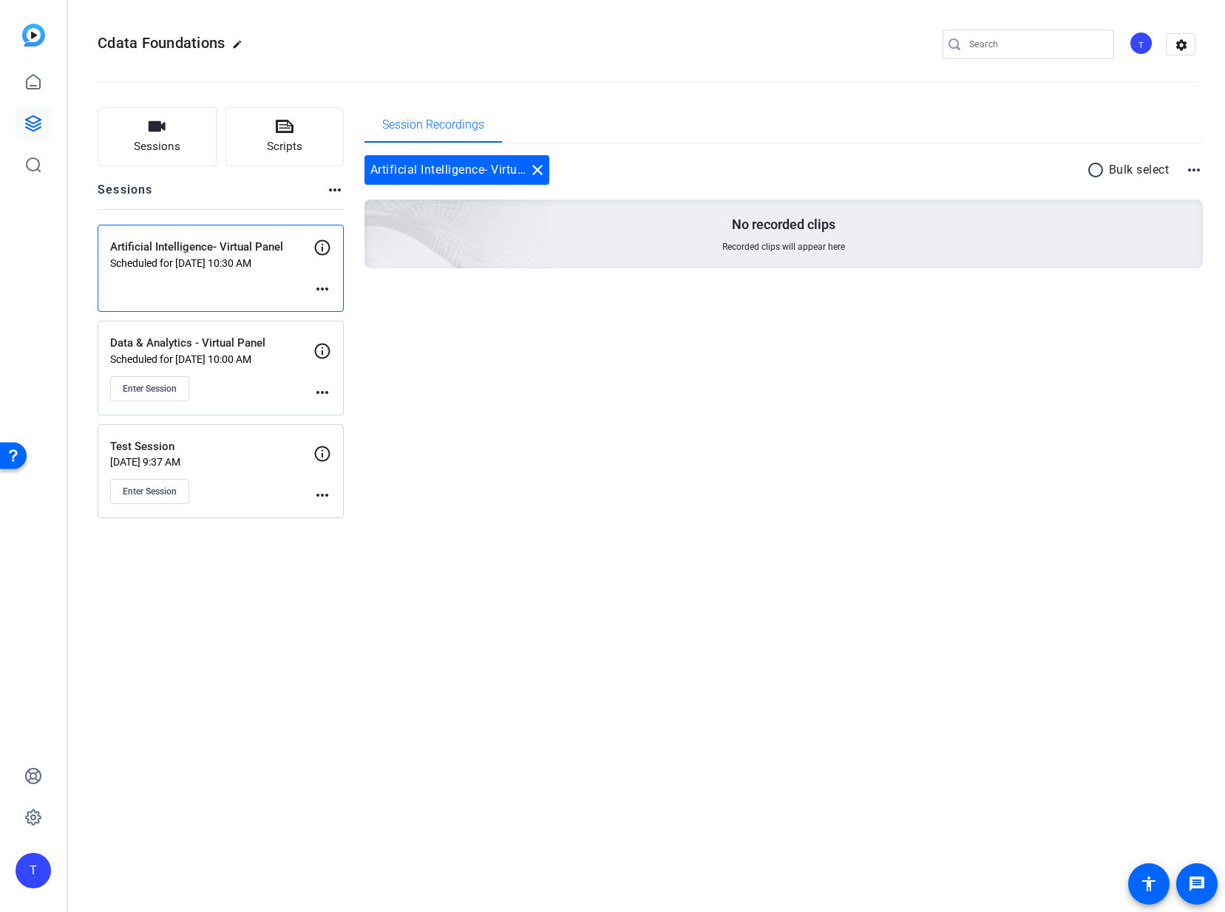
scroll to position [0, 0]
click at [322, 393] on mat-icon "more_horiz" at bounding box center [322, 393] width 18 height 18
click at [320, 286] on div at bounding box center [612, 456] width 1225 height 912
click at [320, 288] on mat-icon "more_horiz" at bounding box center [322, 289] width 18 height 18
click at [336, 311] on span "Edit Session" at bounding box center [358, 311] width 67 height 18
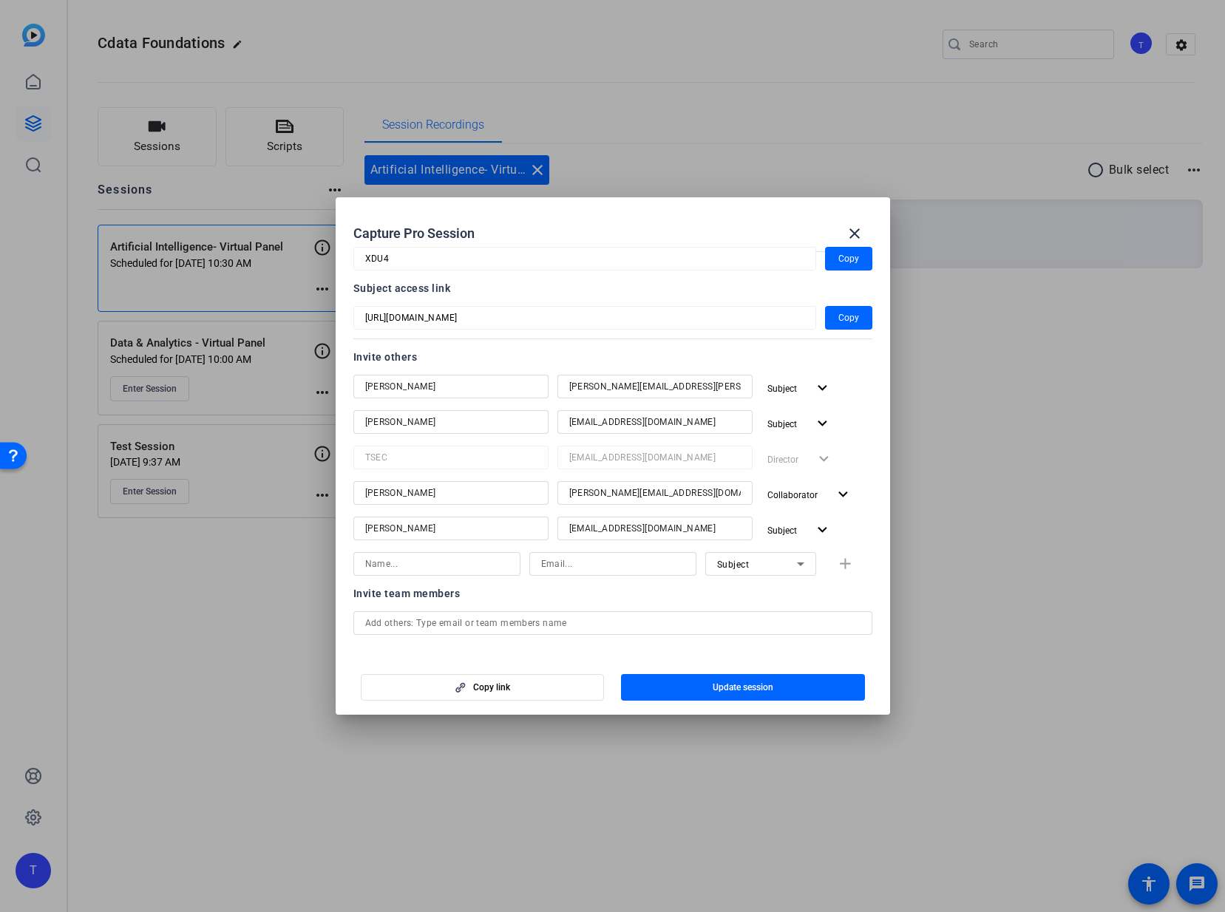
scroll to position [106, 0]
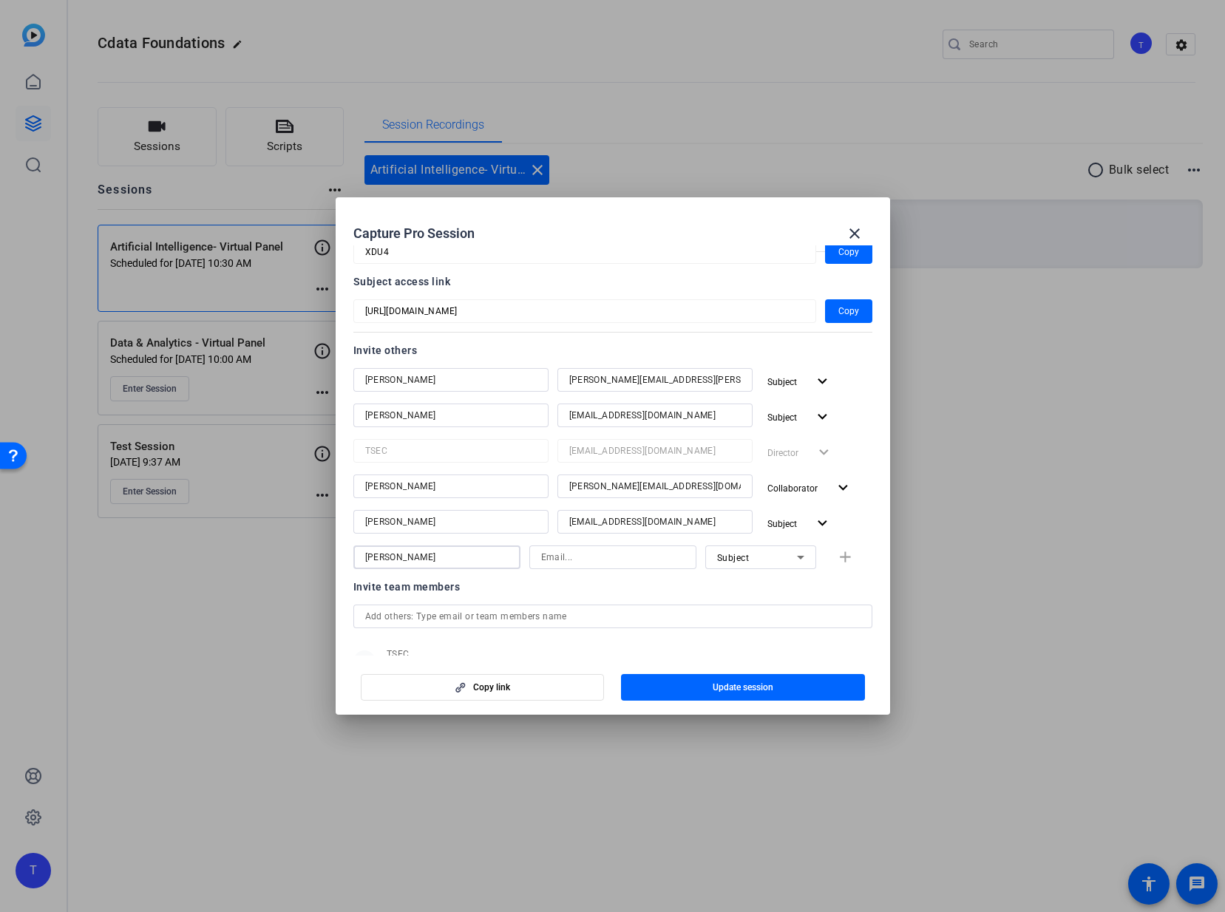
type input "[PERSON_NAME]"
type input "[EMAIL_ADDRESS][DOMAIN_NAME]"
click at [702, 688] on span "button" at bounding box center [743, 687] width 244 height 35
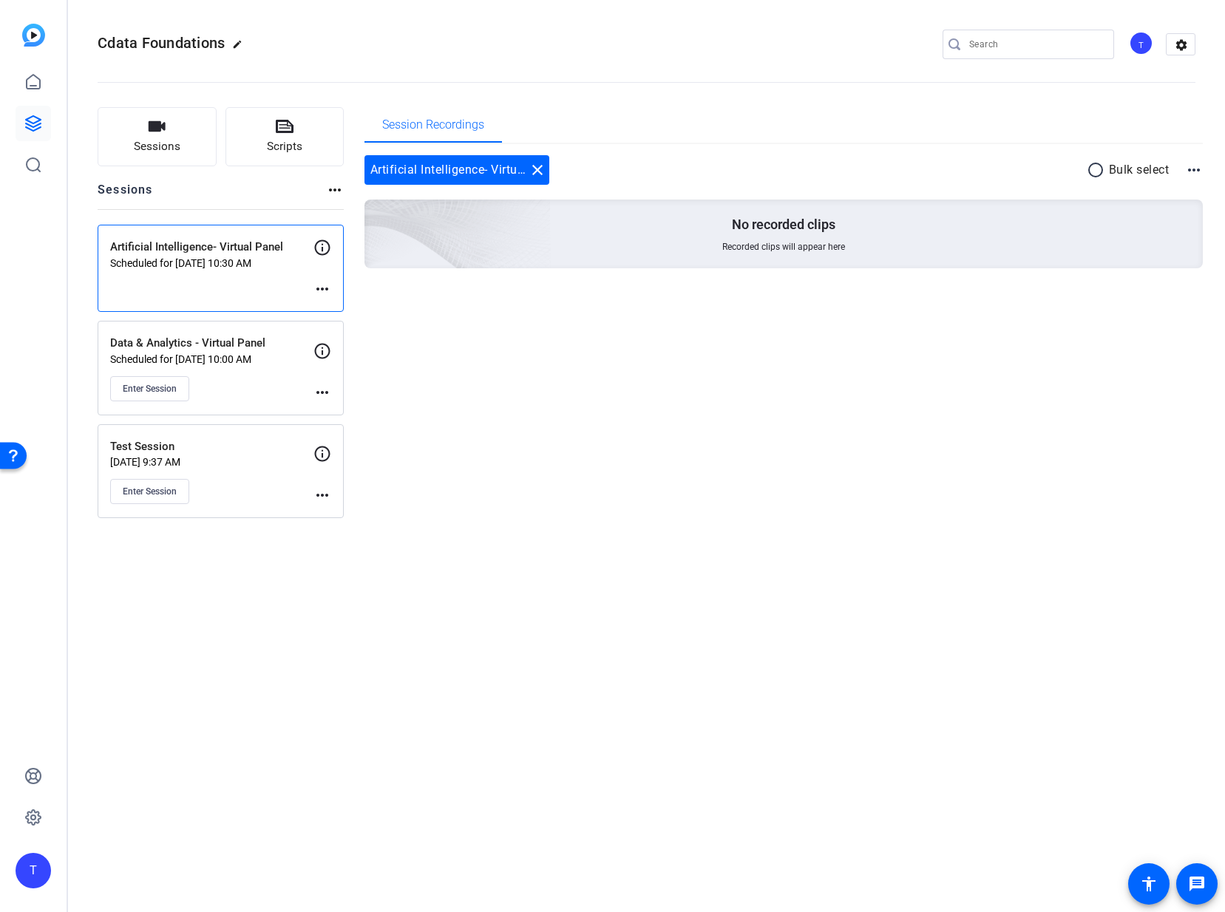
scroll to position [1, 0]
click at [324, 386] on mat-icon "more_horiz" at bounding box center [322, 393] width 18 height 18
click at [325, 412] on span "Edit Session" at bounding box center [358, 414] width 67 height 18
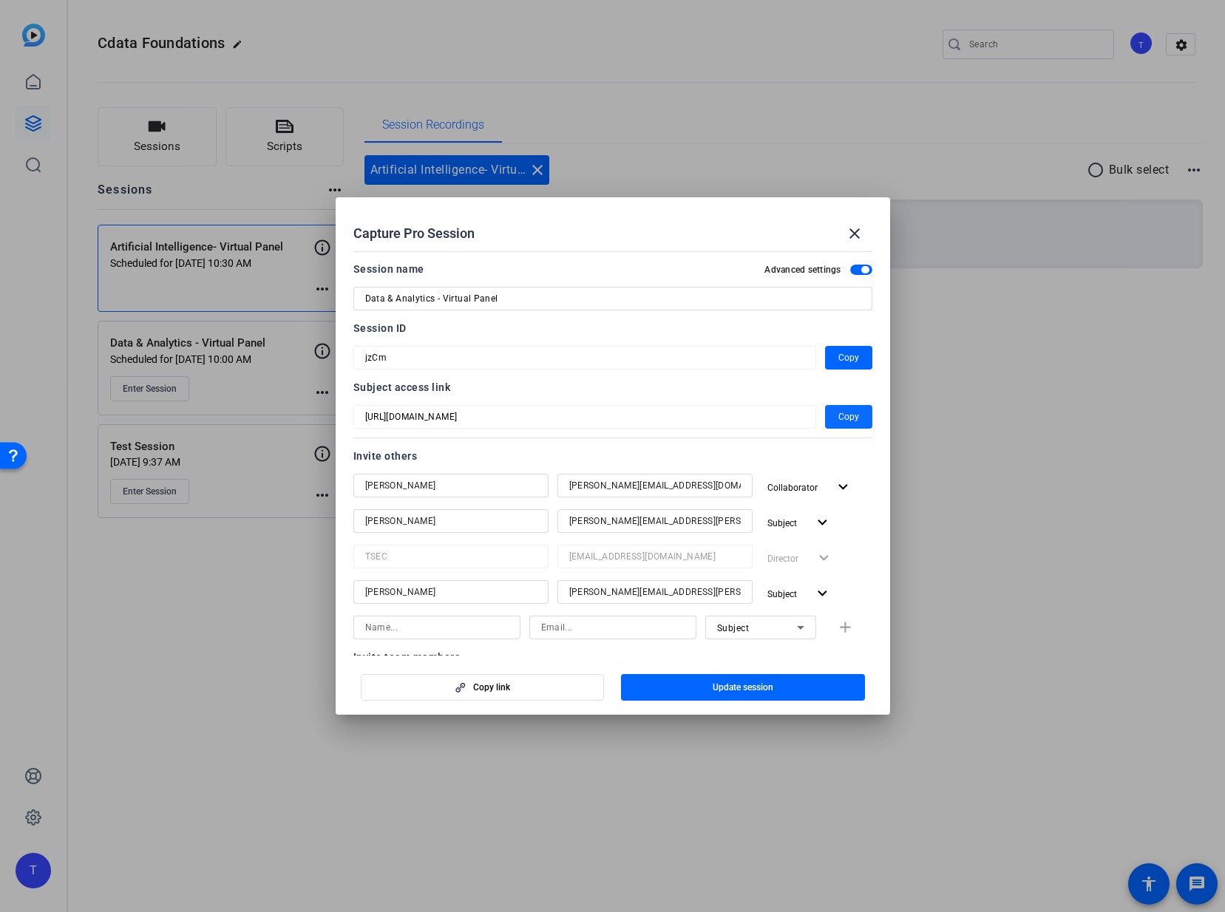
click at [845, 412] on span "Copy" at bounding box center [848, 417] width 21 height 18
click at [849, 356] on span "Copy" at bounding box center [848, 358] width 21 height 18
